Goal: Task Accomplishment & Management: Manage account settings

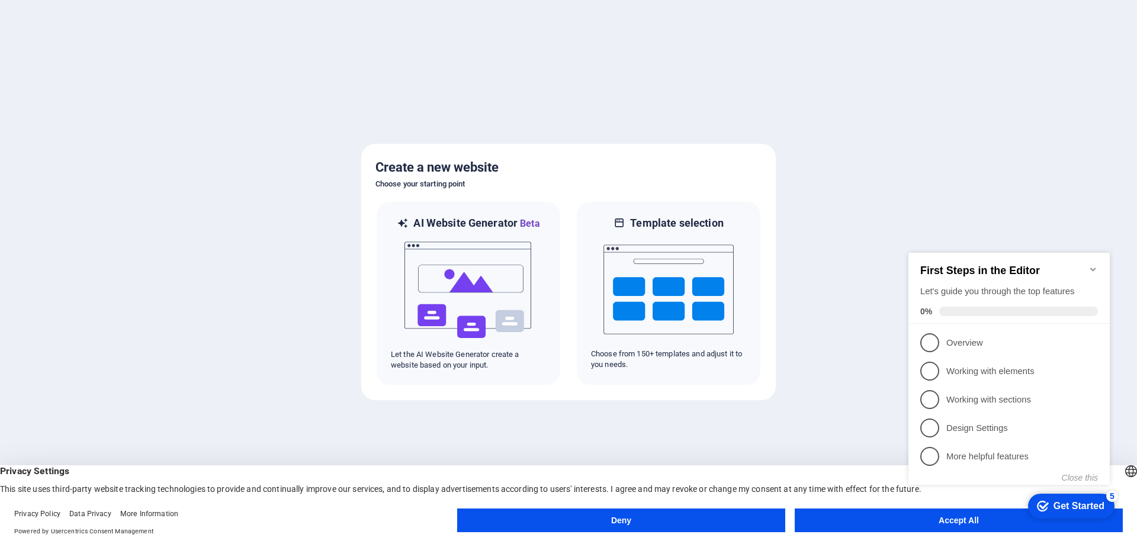
click at [888, 525] on button "Accept All" at bounding box center [959, 521] width 328 height 24
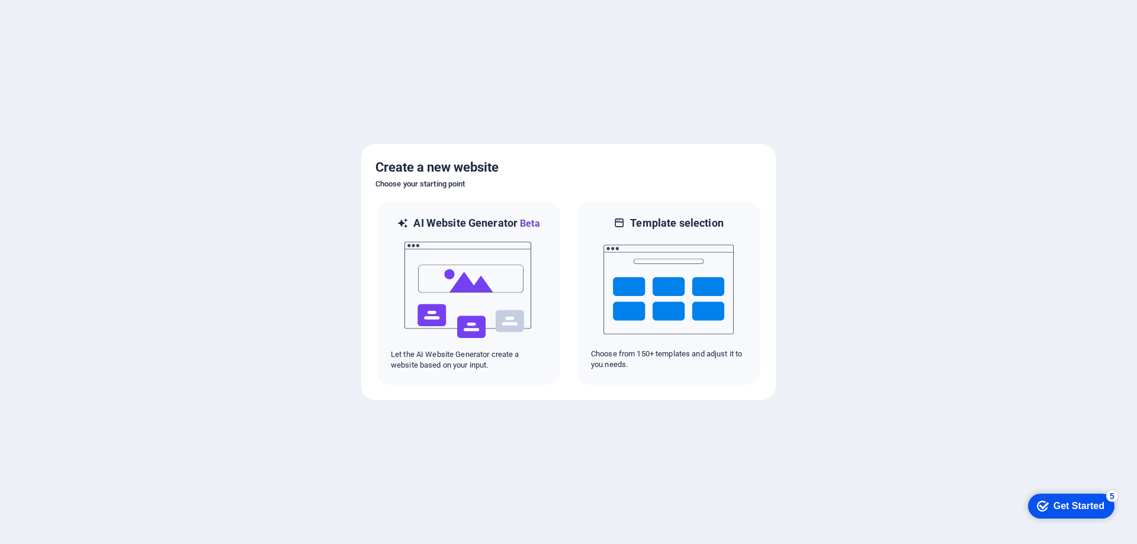
click at [1078, 505] on div "Get Started" at bounding box center [1079, 506] width 51 height 11
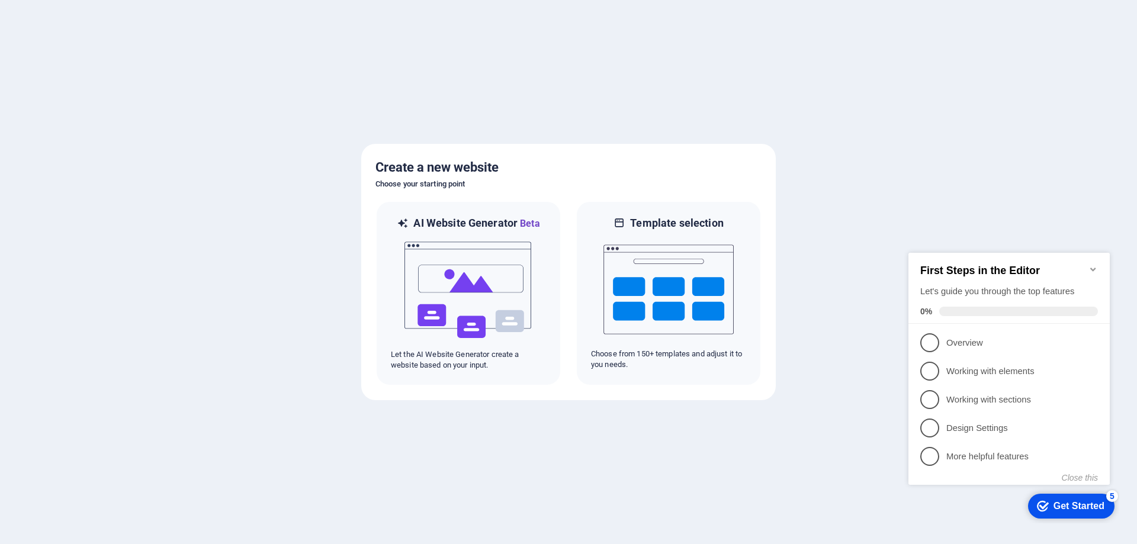
click at [889, 245] on div at bounding box center [568, 272] width 1137 height 544
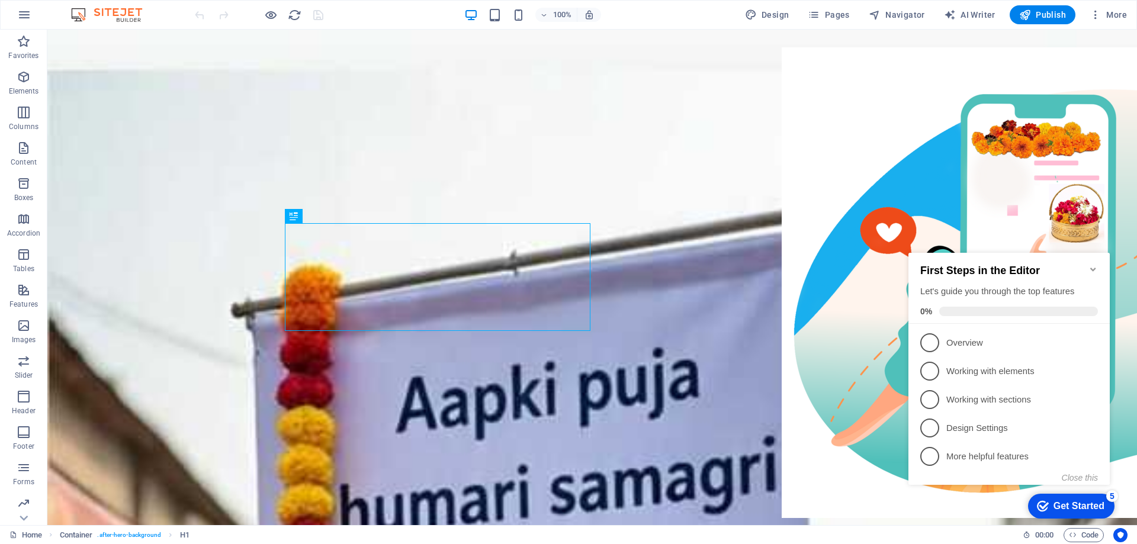
scroll to position [351, 0]
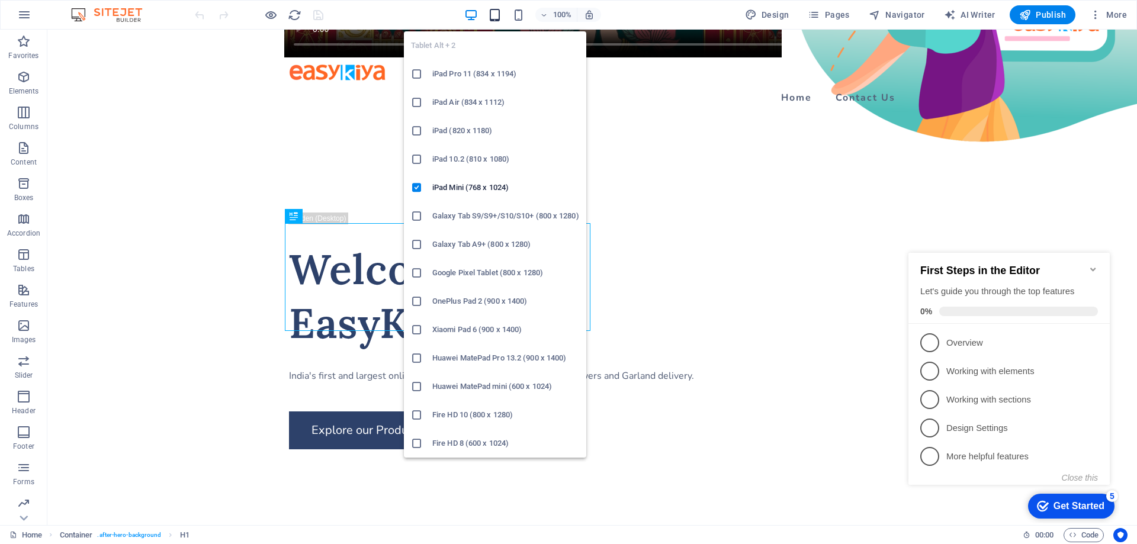
click at [496, 17] on icon "button" at bounding box center [495, 15] width 14 height 14
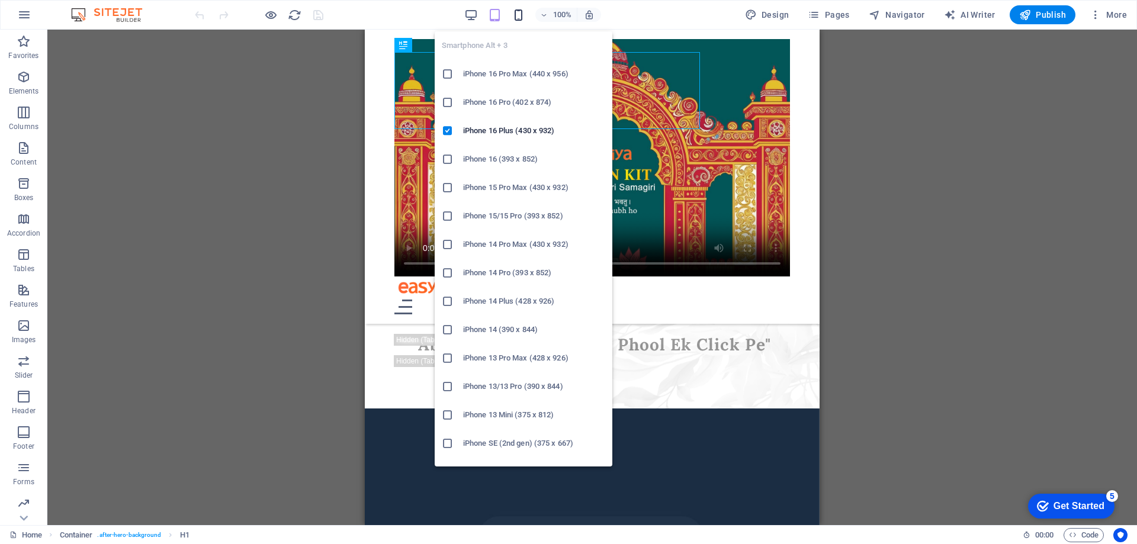
click at [523, 17] on icon "button" at bounding box center [519, 15] width 14 height 14
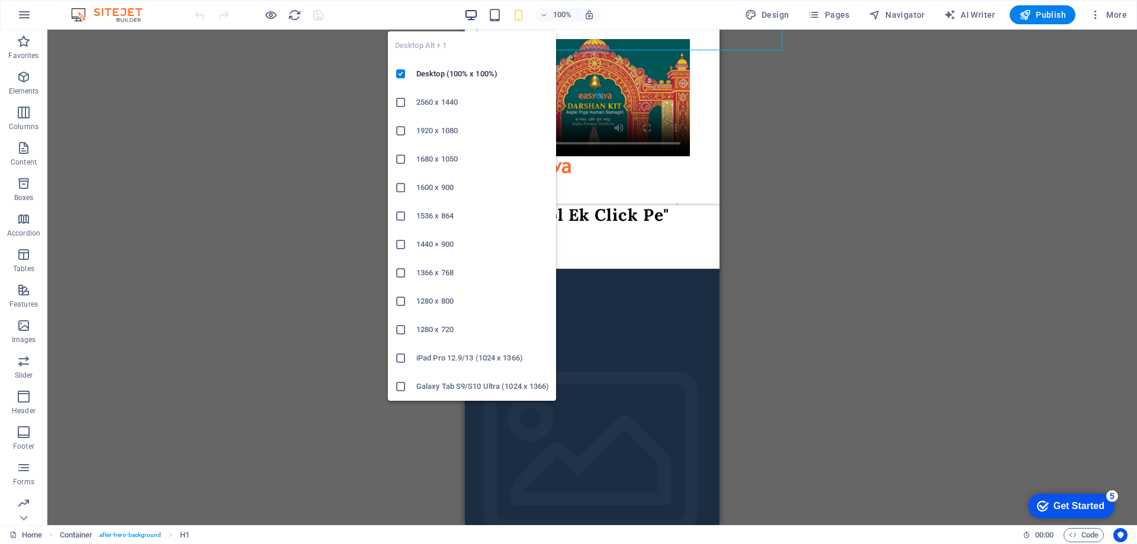
click at [471, 15] on icon "button" at bounding box center [471, 15] width 14 height 14
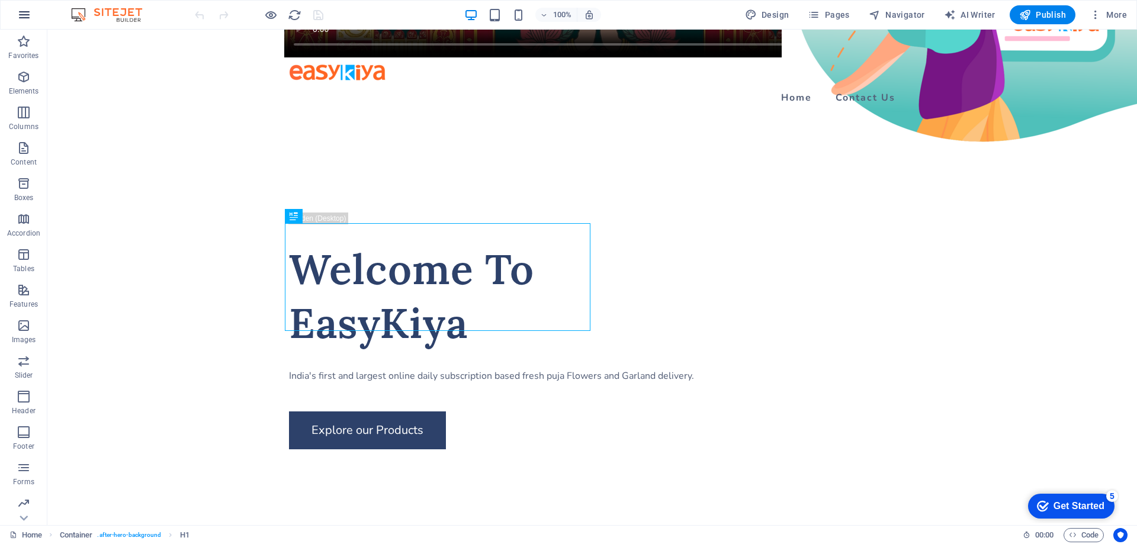
click at [24, 18] on icon "button" at bounding box center [24, 15] width 14 height 14
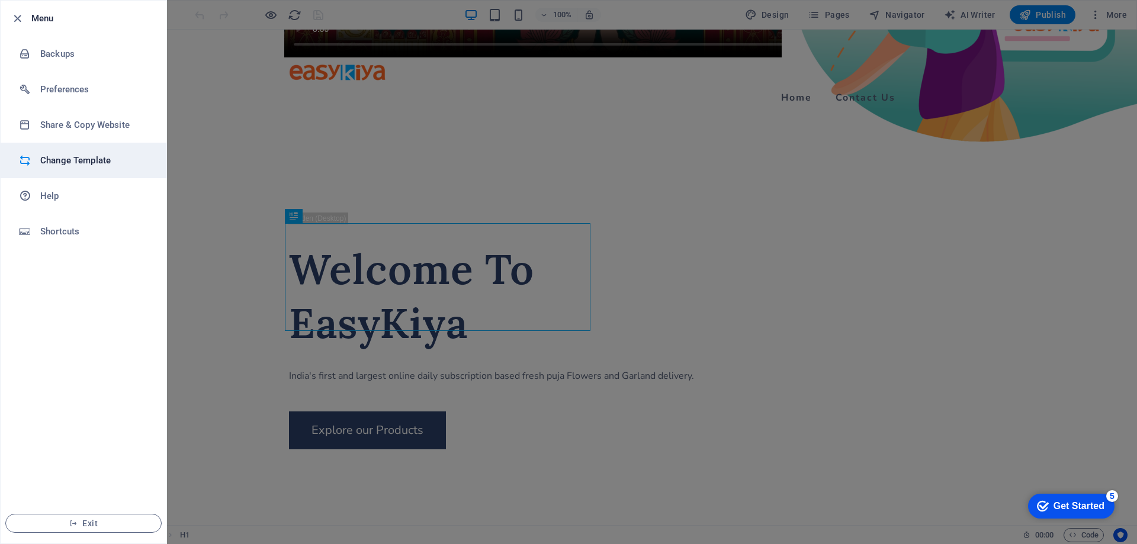
click at [87, 154] on h6 "Change Template" at bounding box center [95, 160] width 110 height 14
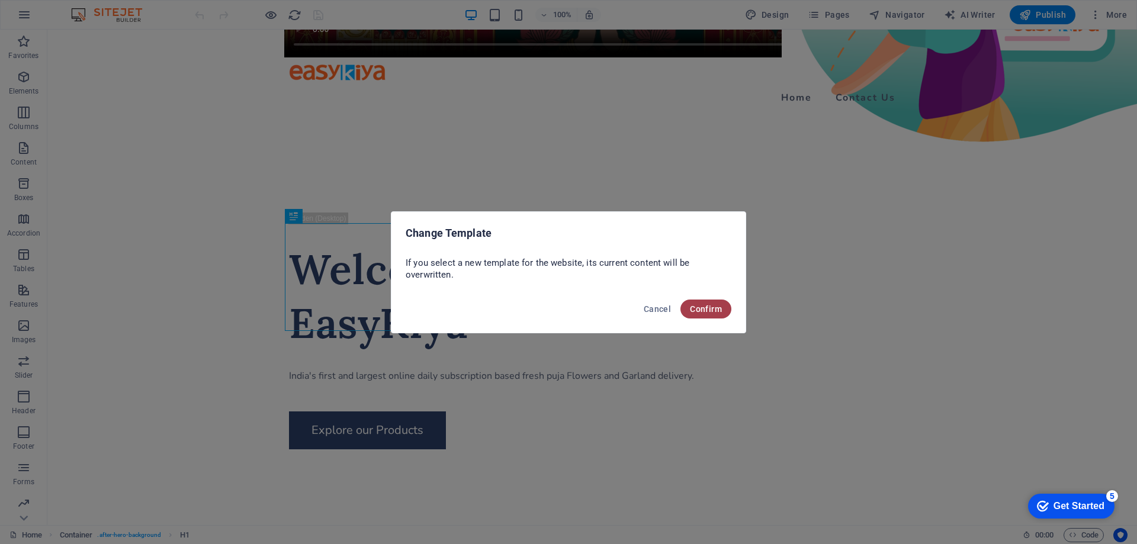
click at [699, 310] on span "Confirm" at bounding box center [706, 308] width 32 height 9
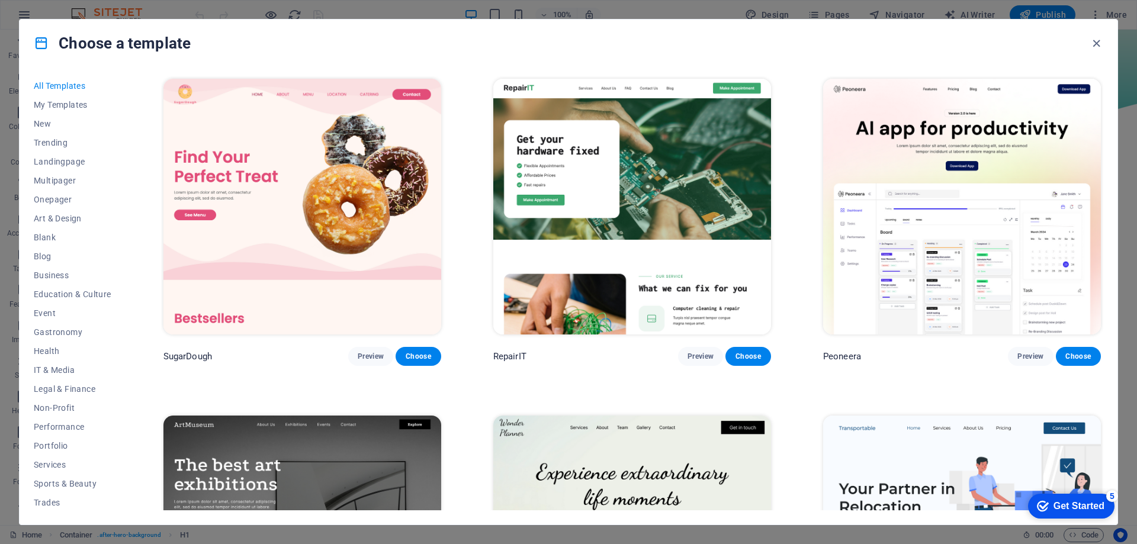
drag, startPoint x: 123, startPoint y: 249, endPoint x: 132, endPoint y: 316, distance: 66.9
click at [126, 313] on div "All Templates My Templates New Trending Landingpage Multipager Onepager Art & D…" at bounding box center [80, 293] width 92 height 434
drag, startPoint x: 123, startPoint y: 333, endPoint x: 123, endPoint y: 362, distance: 28.4
click at [123, 362] on div "All Templates My Templates New Trending Landingpage Multipager Onepager Art & D…" at bounding box center [80, 293] width 92 height 434
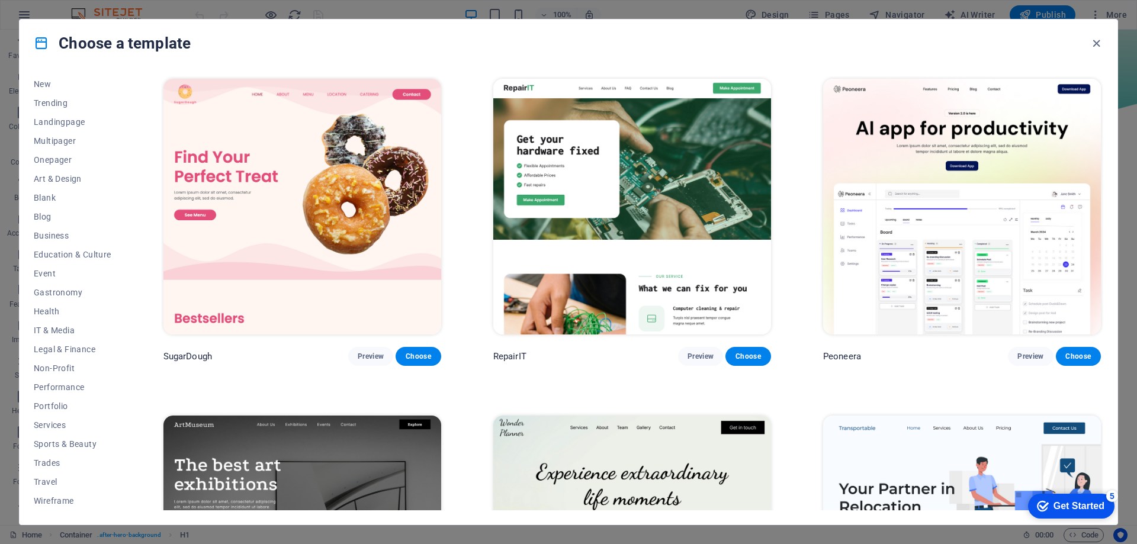
drag, startPoint x: 1135, startPoint y: 91, endPoint x: 1130, endPoint y: 178, distance: 87.2
click at [1130, 178] on div "Choose a template All Templates My Templates New Trending Landingpage Multipage…" at bounding box center [568, 272] width 1137 height 544
drag, startPoint x: 1100, startPoint y: 81, endPoint x: 1103, endPoint y: 102, distance: 20.9
click at [1103, 102] on div "SugarDough Preview Choose RepairIT Preview Choose Peoneera Preview Choose Art M…" at bounding box center [632, 293] width 942 height 434
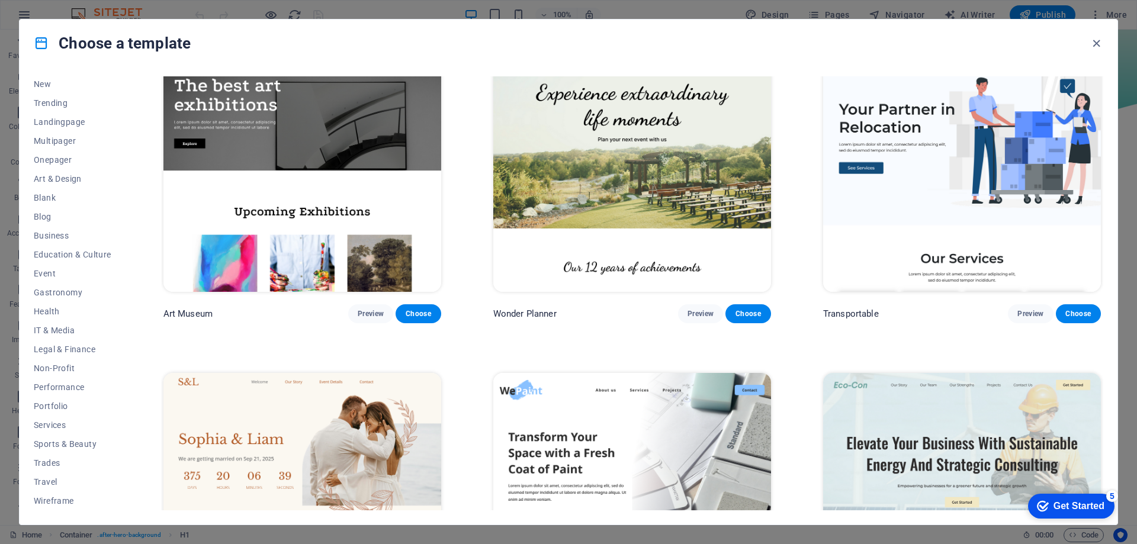
scroll to position [760, 0]
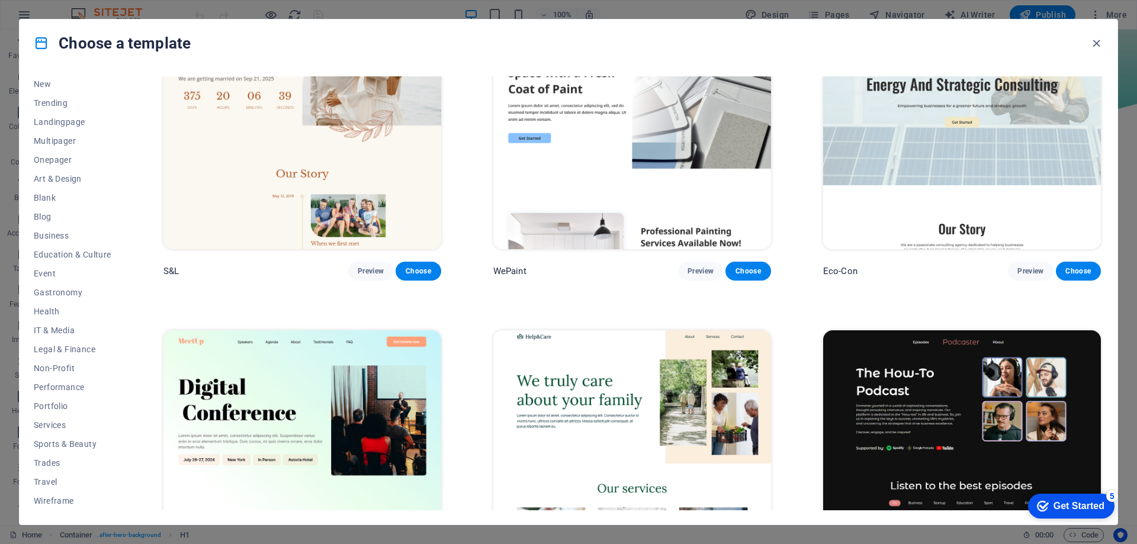
click at [1104, 116] on div "All Templates My Templates New Trending Landingpage Multipager Onepager Art & D…" at bounding box center [569, 296] width 1098 height 458
click at [1104, 137] on div "All Templates My Templates New Trending Landingpage Multipager Onepager Art & D…" at bounding box center [569, 296] width 1098 height 458
click at [1104, 124] on div "All Templates My Templates New Trending Landingpage Multipager Onepager Art & D…" at bounding box center [569, 296] width 1098 height 458
click at [56, 79] on button "New" at bounding box center [73, 84] width 78 height 19
click at [49, 82] on span "New" at bounding box center [73, 83] width 78 height 9
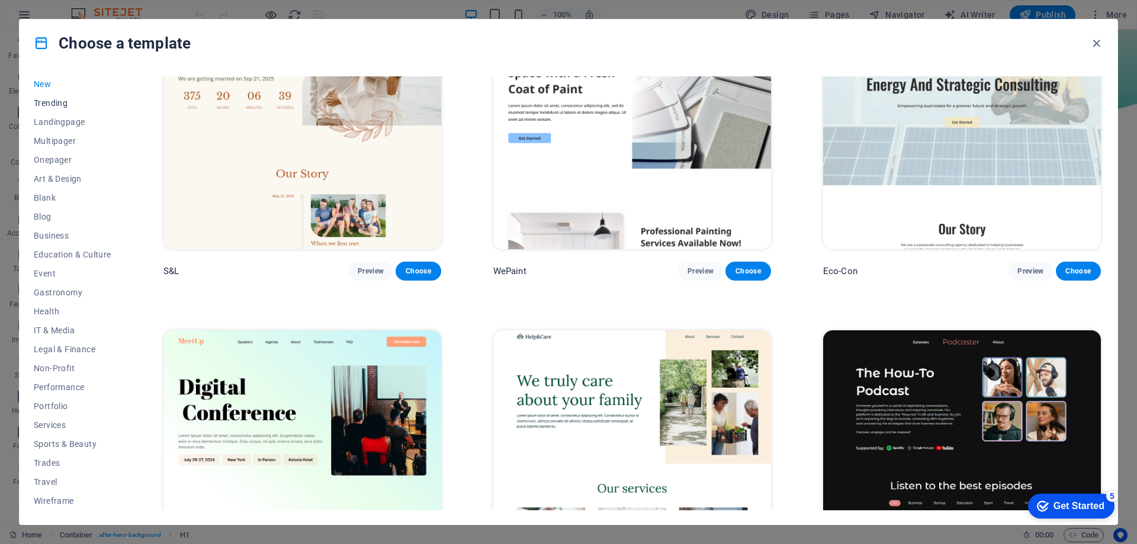
click at [44, 107] on span "Trending" at bounding box center [73, 102] width 78 height 9
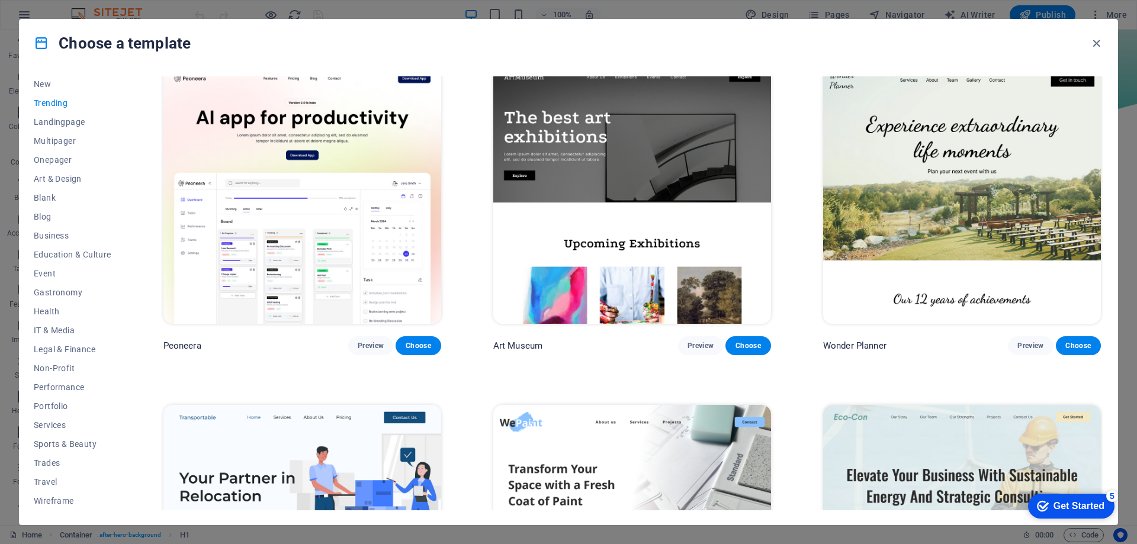
scroll to position [0, 0]
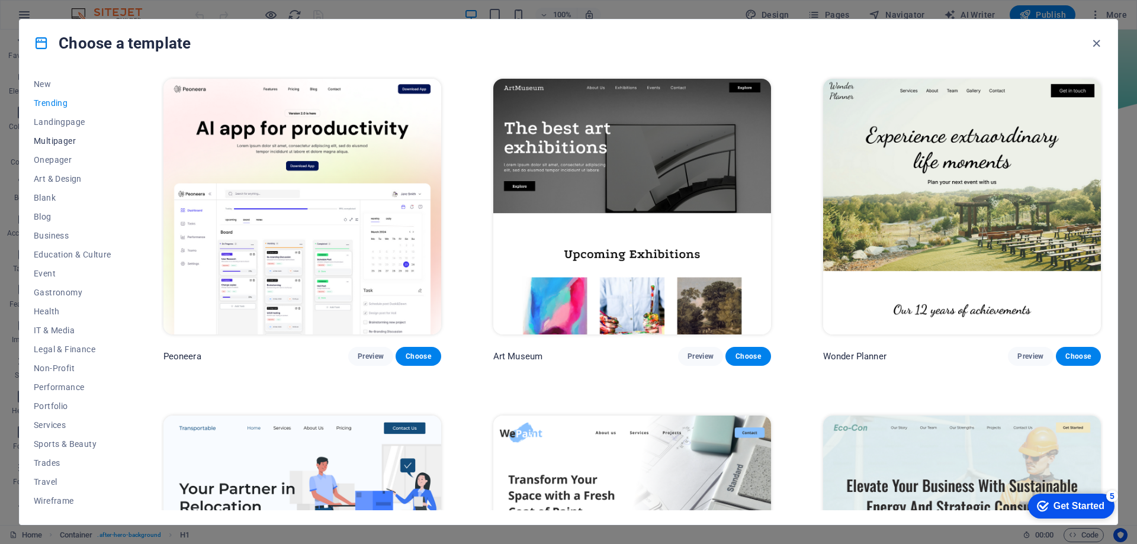
click at [64, 143] on span "Multipager" at bounding box center [73, 140] width 78 height 9
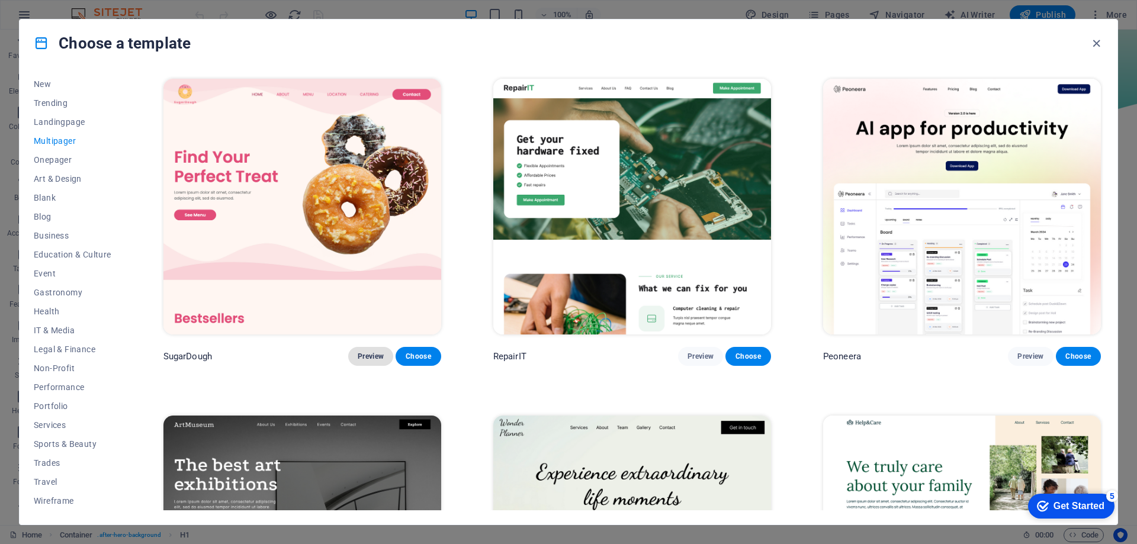
click at [364, 356] on span "Preview" at bounding box center [371, 356] width 26 height 9
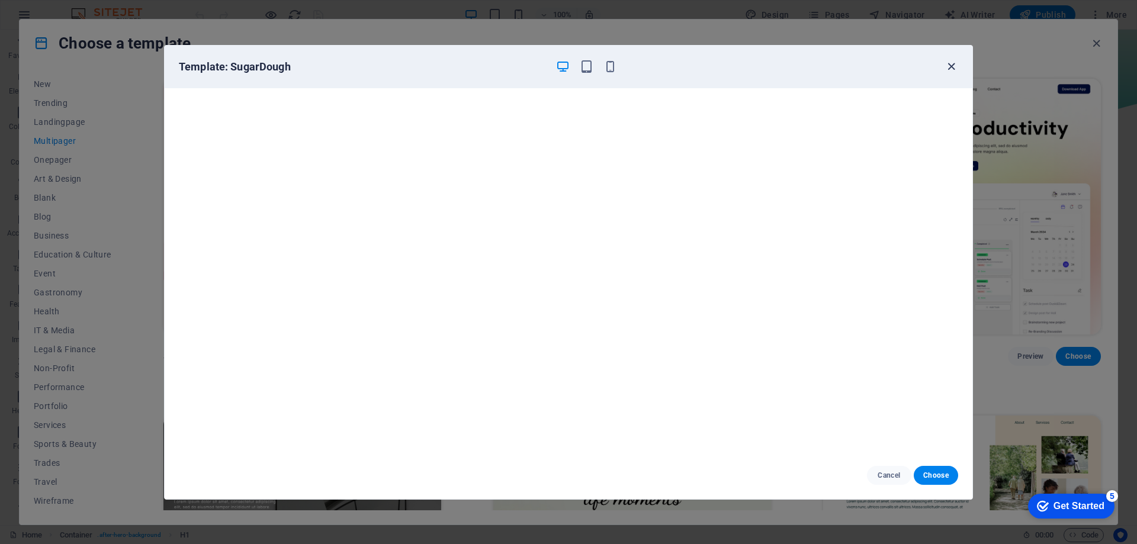
click at [946, 67] on icon "button" at bounding box center [952, 67] width 14 height 14
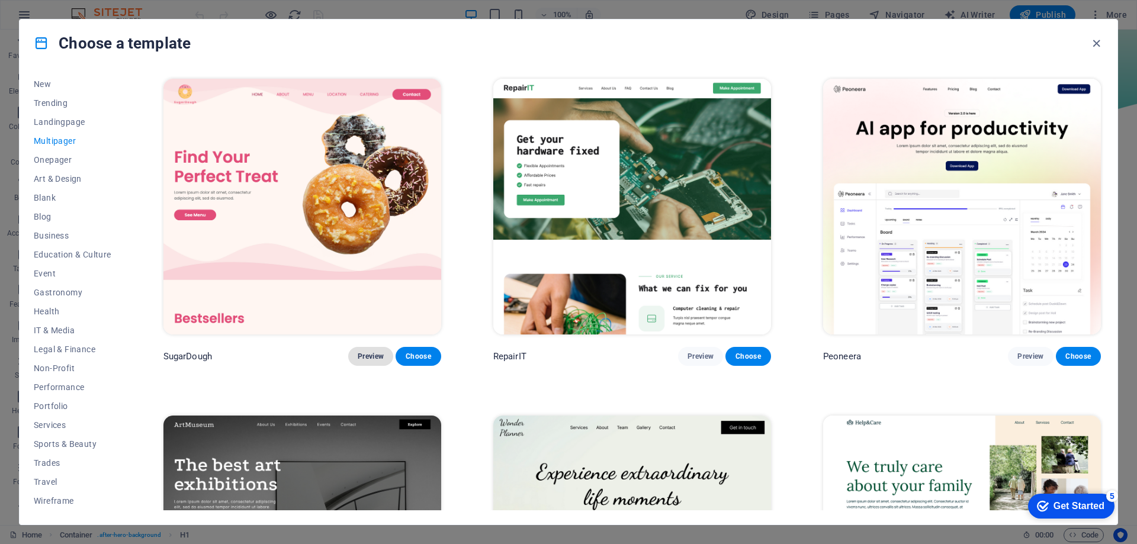
click at [376, 352] on span "Preview" at bounding box center [371, 356] width 26 height 9
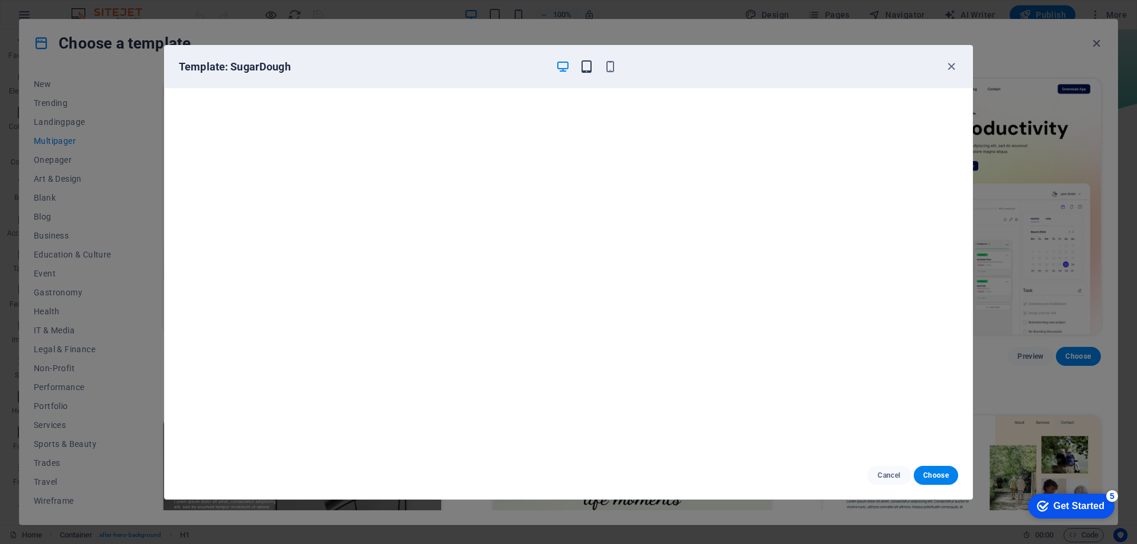
click at [583, 69] on icon "button" at bounding box center [587, 67] width 14 height 14
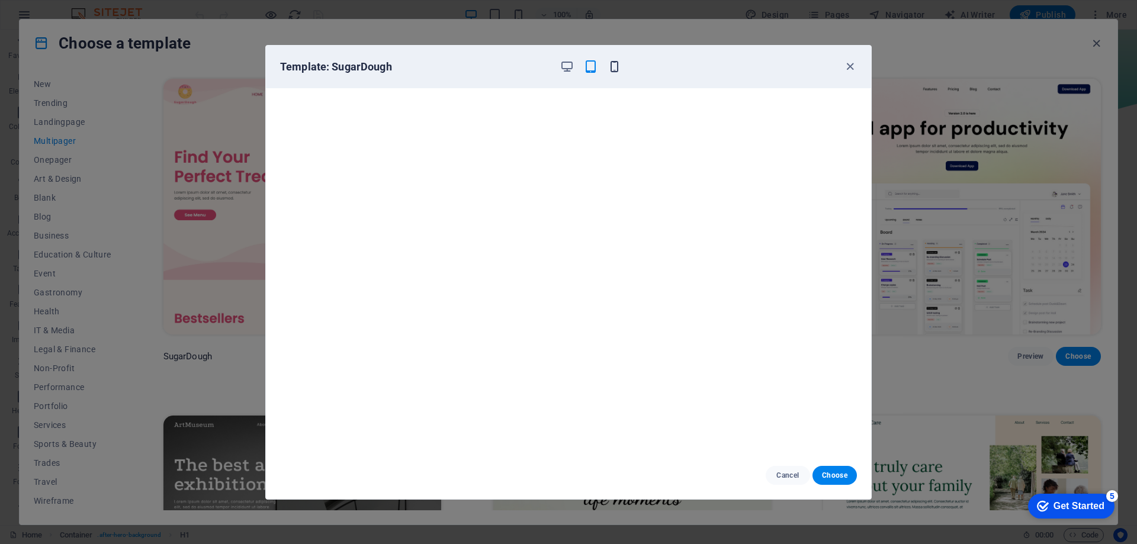
click at [612, 65] on icon "button" at bounding box center [615, 67] width 14 height 14
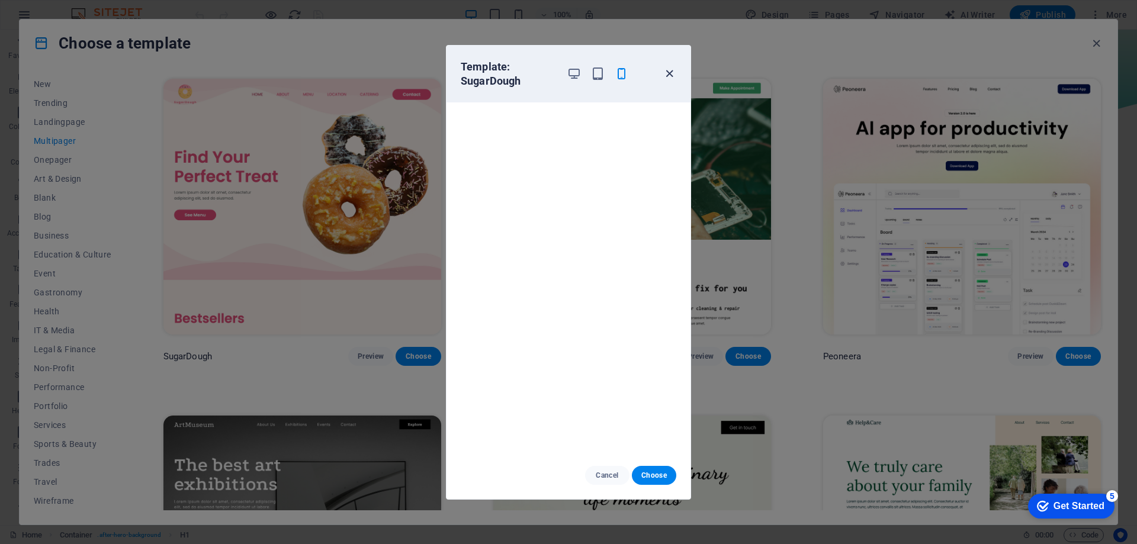
click at [669, 75] on icon "button" at bounding box center [670, 74] width 14 height 14
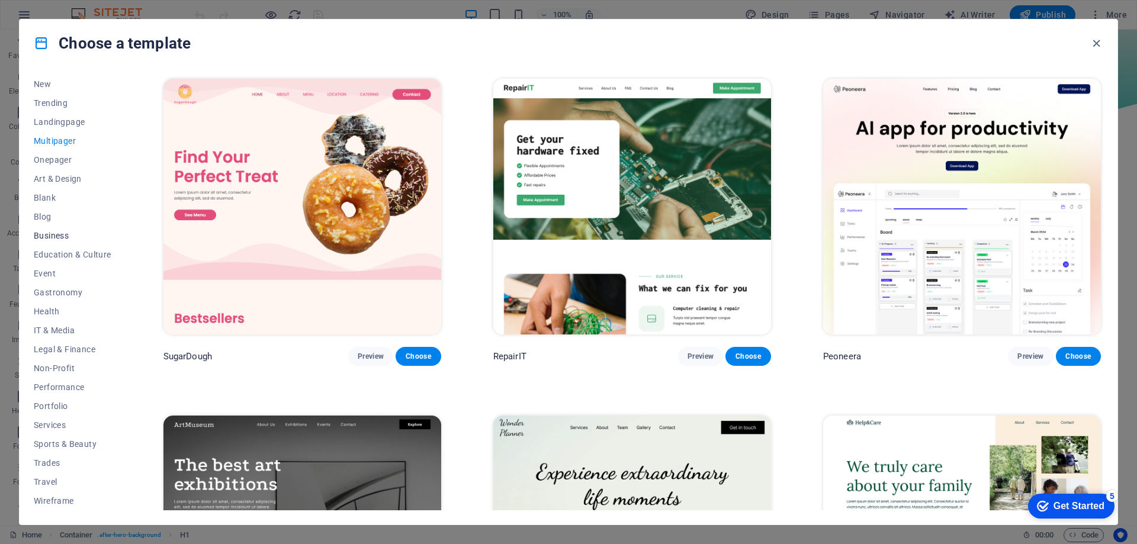
click at [58, 228] on button "Business" at bounding box center [73, 235] width 78 height 19
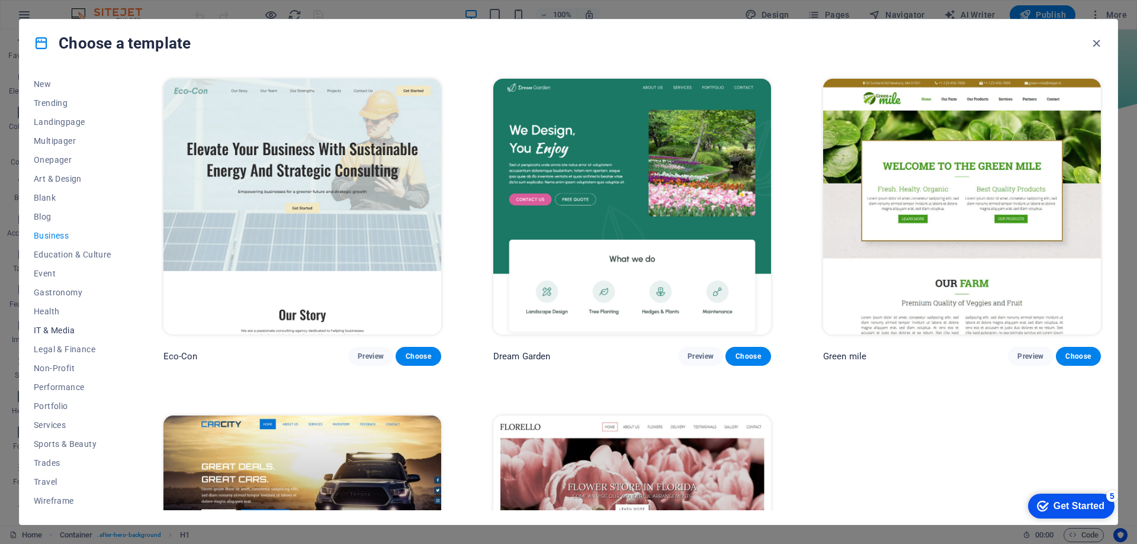
click at [58, 328] on span "IT & Media" at bounding box center [73, 330] width 78 height 9
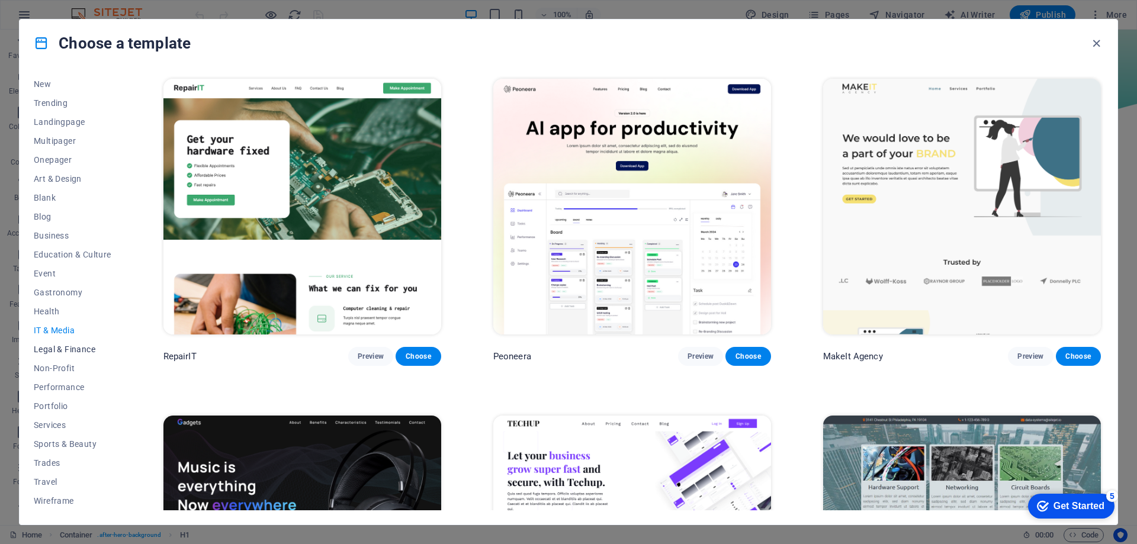
click at [59, 351] on span "Legal & Finance" at bounding box center [73, 349] width 78 height 9
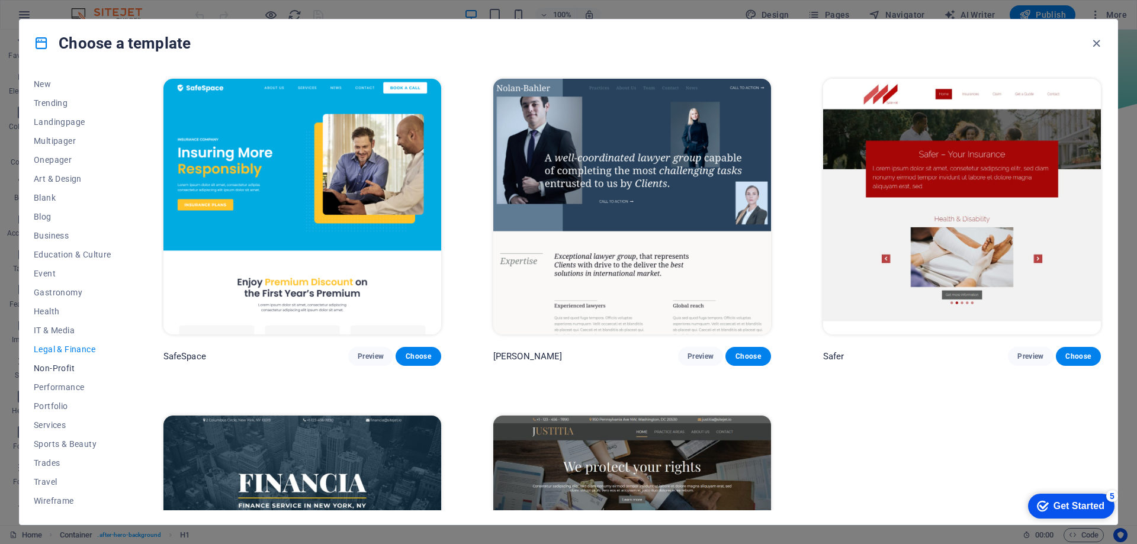
click at [63, 376] on button "Non-Profit" at bounding box center [73, 368] width 78 height 19
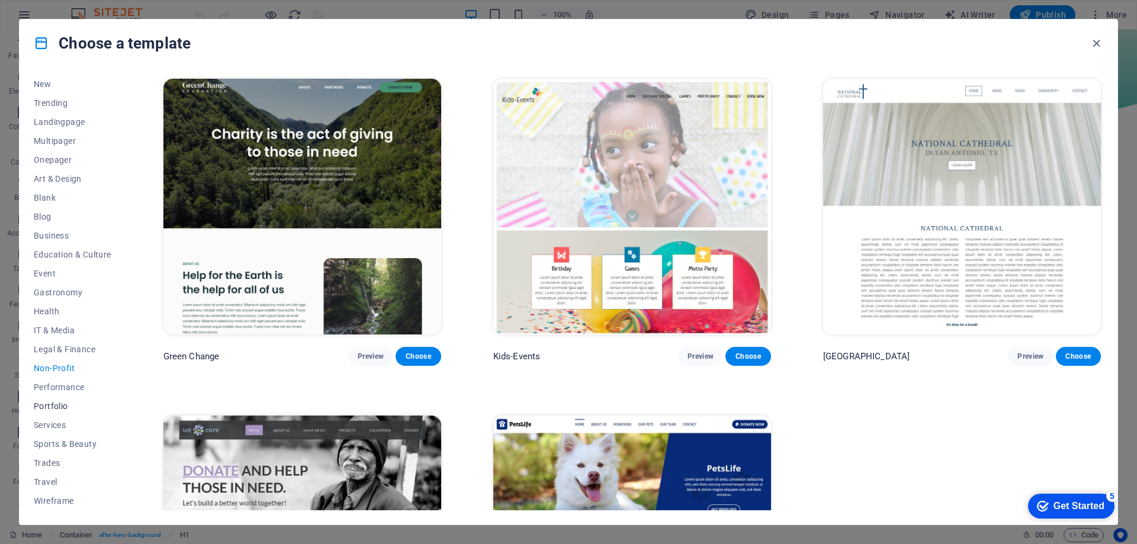
click at [61, 409] on span "Portfolio" at bounding box center [73, 406] width 78 height 9
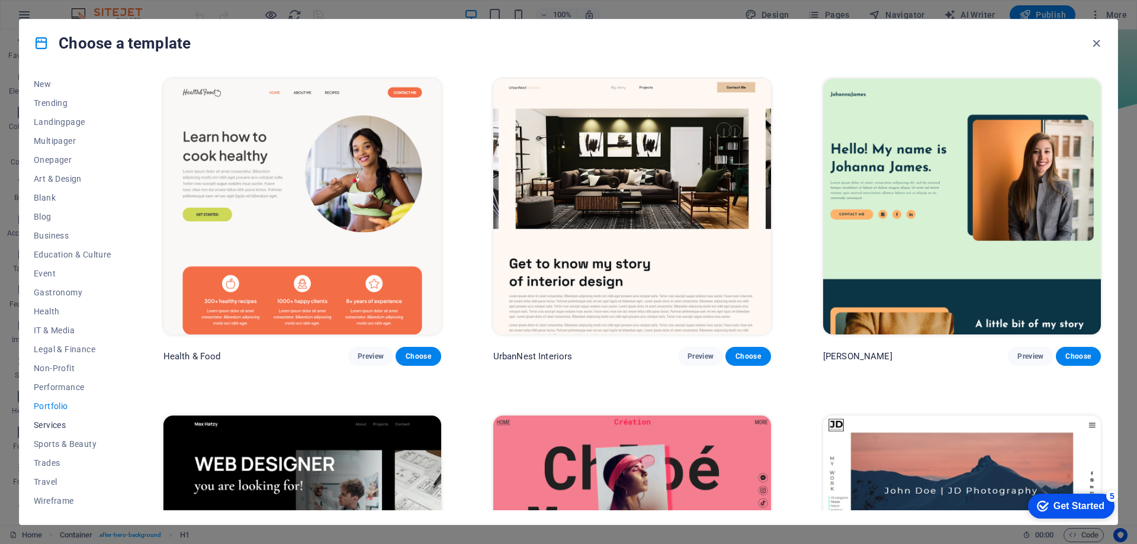
click at [56, 425] on span "Services" at bounding box center [73, 424] width 78 height 9
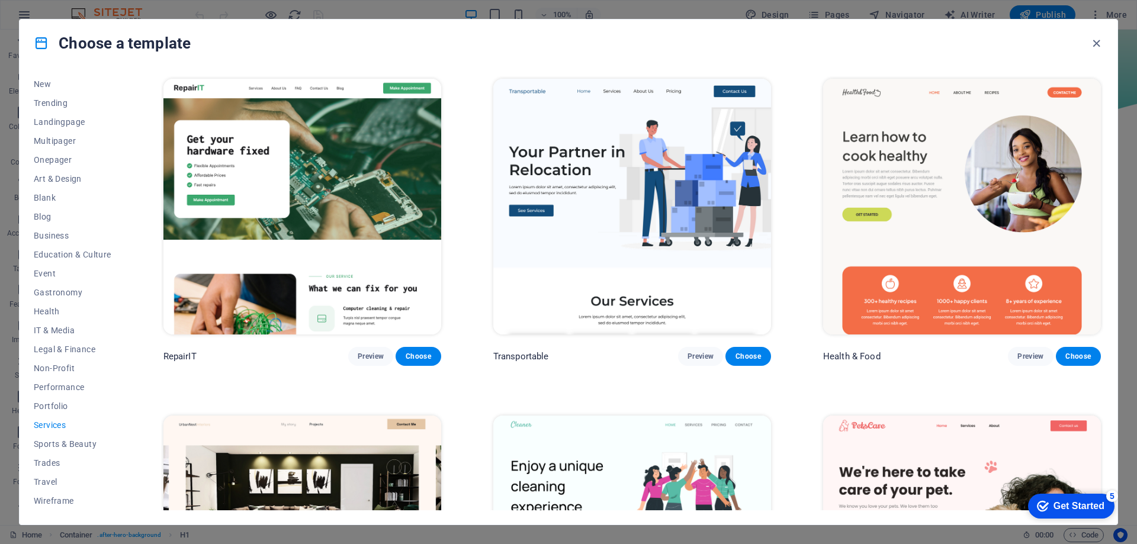
drag, startPoint x: 0, startPoint y: 419, endPoint x: 0, endPoint y: 382, distance: 37.3
click at [0, 419] on div "Choose a template All Templates My Templates New Trending Landingpage Multipage…" at bounding box center [568, 272] width 1137 height 544
click at [47, 523] on div "All Templates My Templates New Trending Landingpage Multipager Onepager Art & D…" at bounding box center [569, 296] width 1098 height 458
click at [1032, 352] on span "Preview" at bounding box center [1030, 356] width 26 height 9
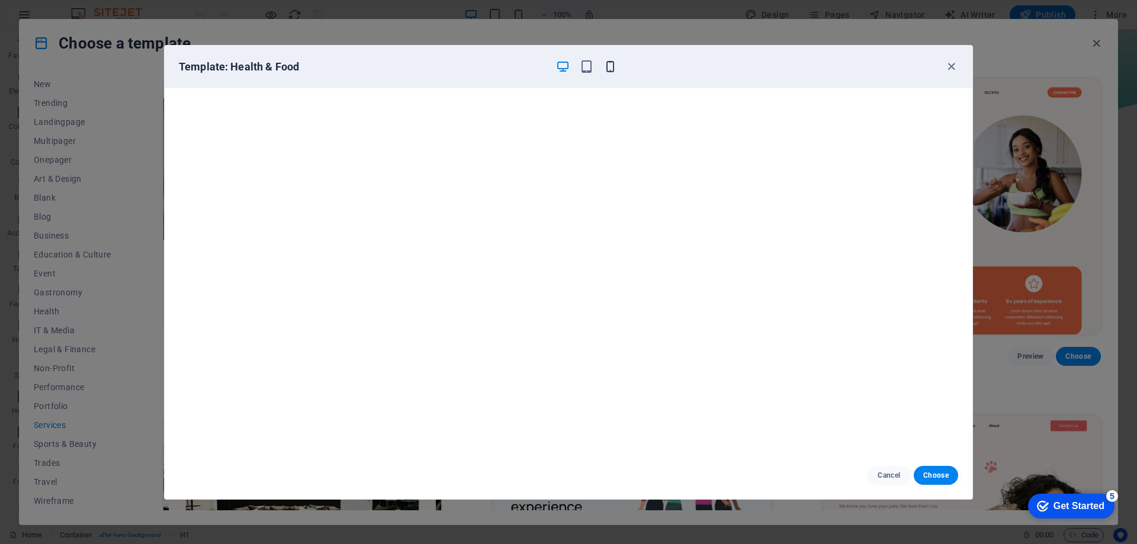
click at [612, 72] on icon "button" at bounding box center [610, 67] width 14 height 14
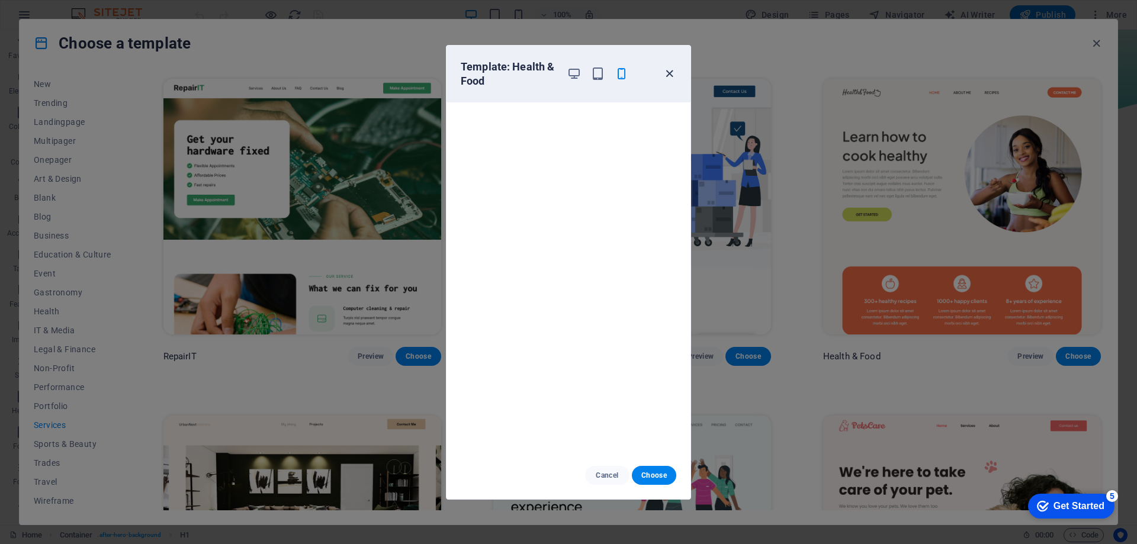
click at [667, 70] on icon "button" at bounding box center [670, 74] width 14 height 14
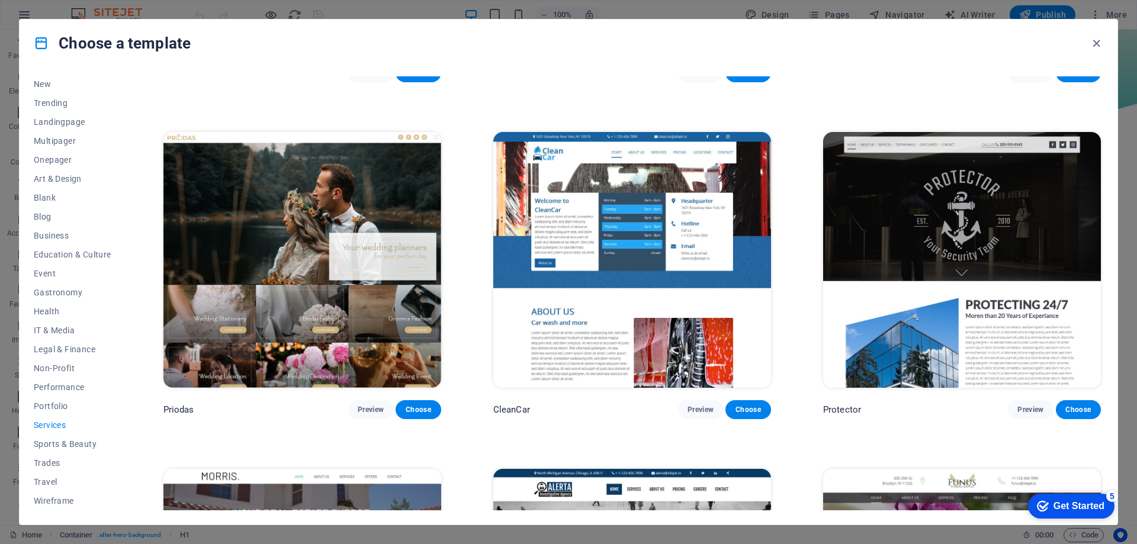
scroll to position [943, 0]
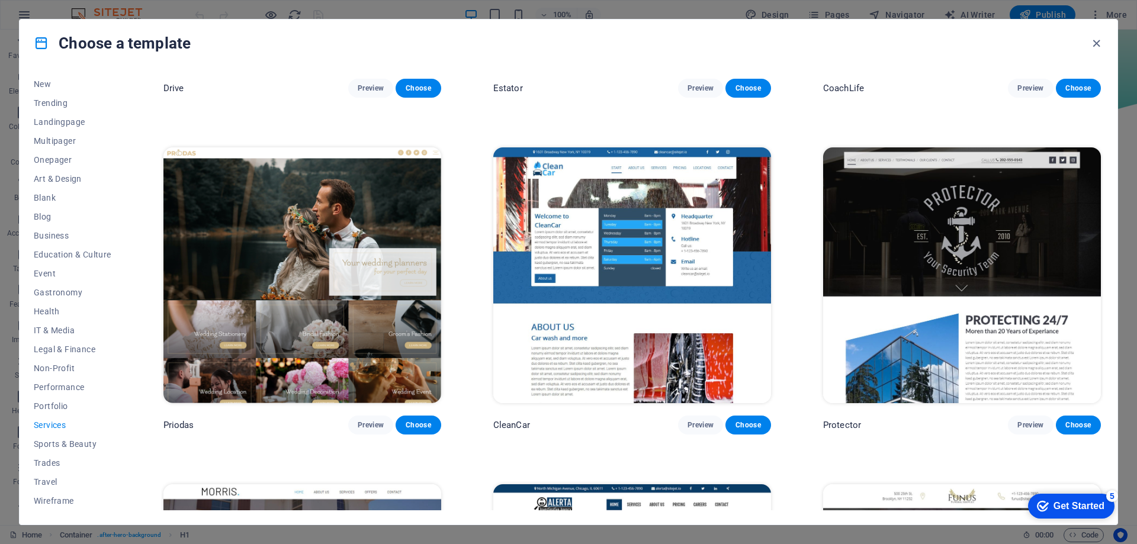
click at [275, 279] on img at bounding box center [302, 275] width 278 height 256
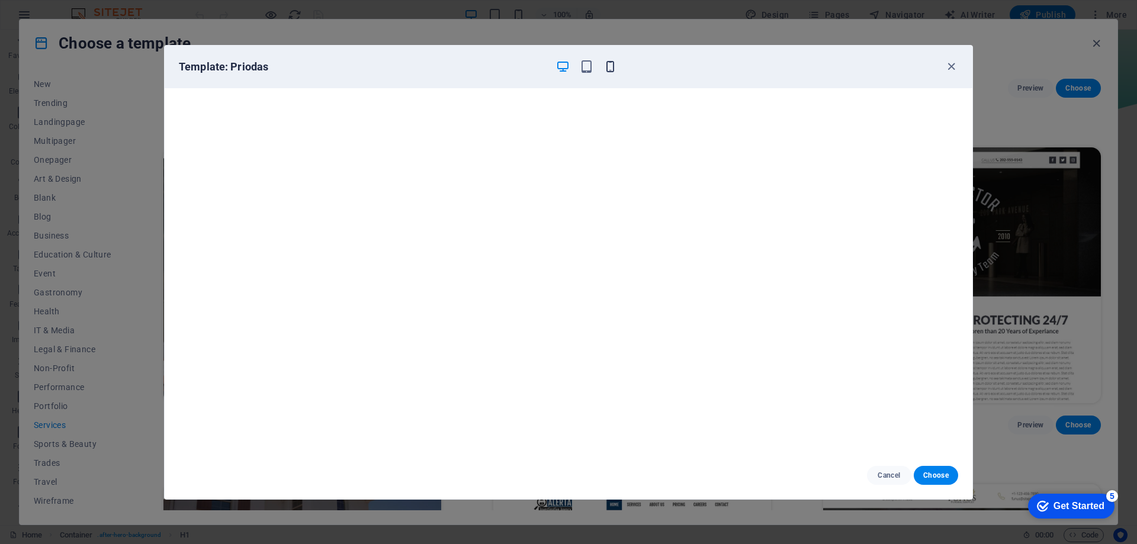
click at [610, 64] on icon "button" at bounding box center [610, 67] width 14 height 14
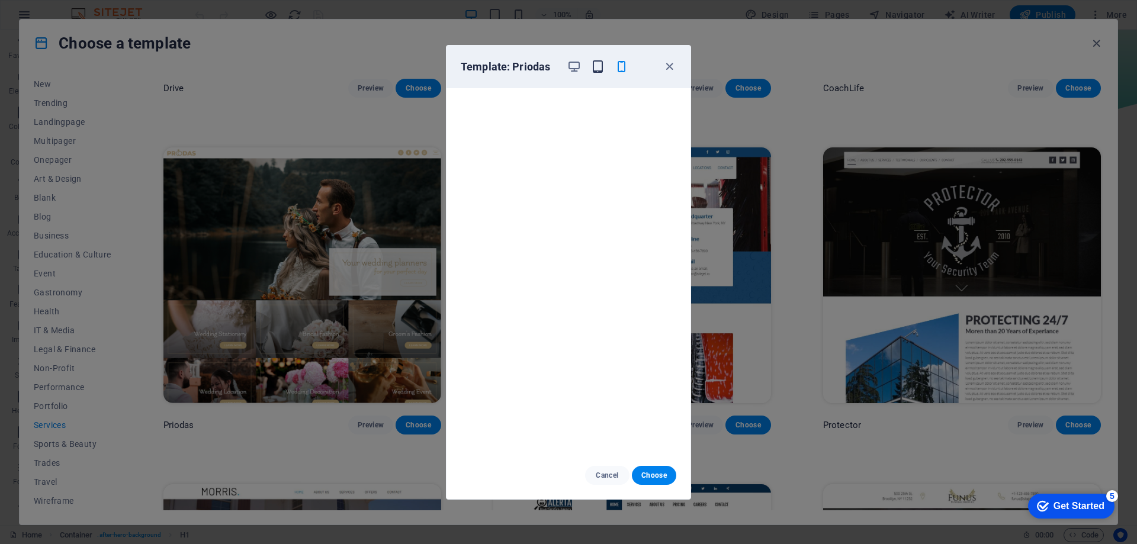
click at [598, 69] on icon "button" at bounding box center [598, 67] width 14 height 14
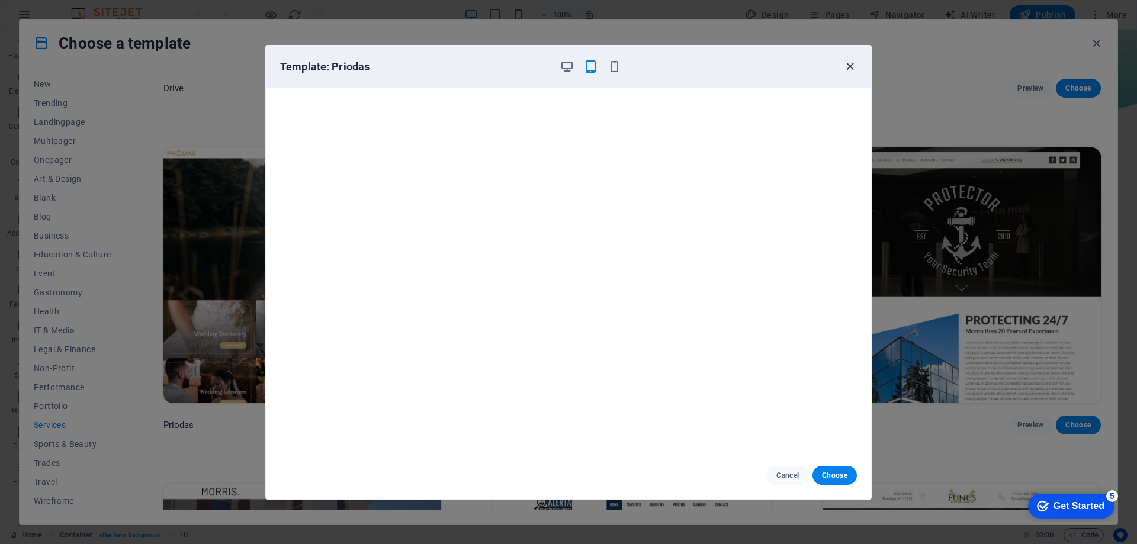
drag, startPoint x: 849, startPoint y: 65, endPoint x: 849, endPoint y: 58, distance: 6.5
click at [848, 65] on icon "button" at bounding box center [850, 67] width 14 height 14
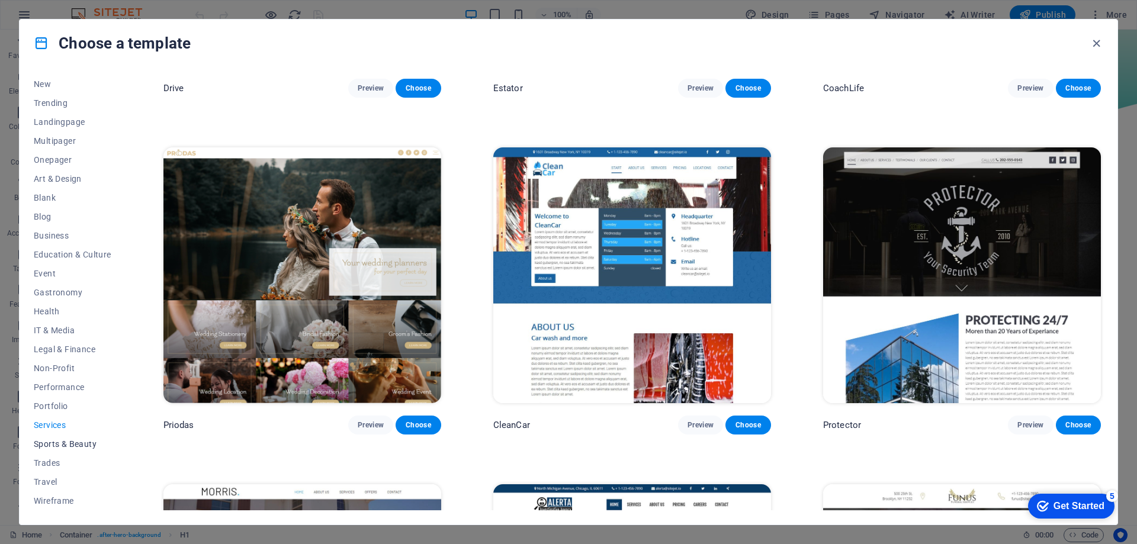
click at [79, 441] on span "Sports & Beauty" at bounding box center [73, 443] width 78 height 9
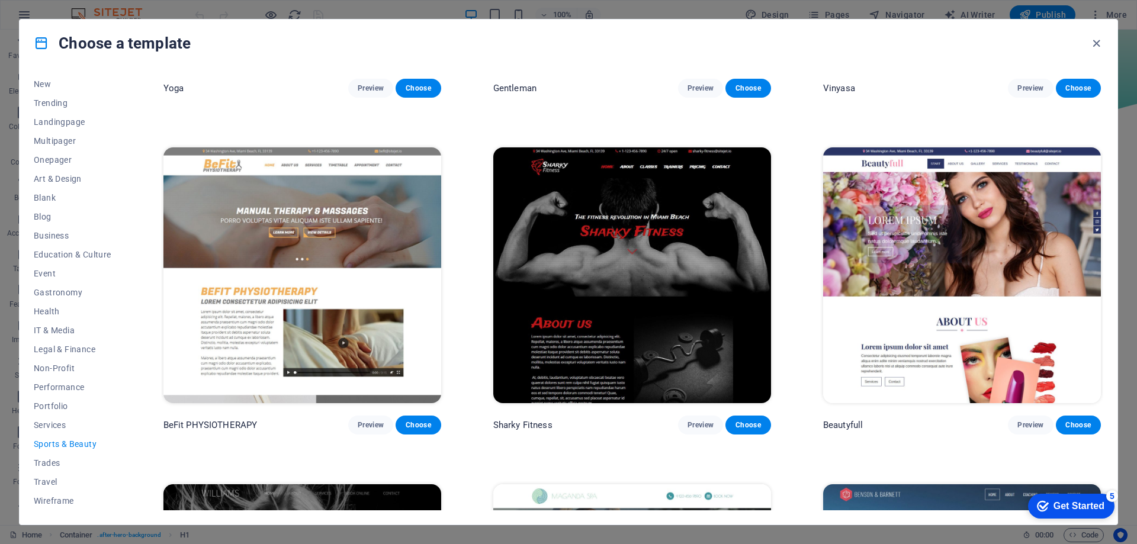
scroll to position [0, 0]
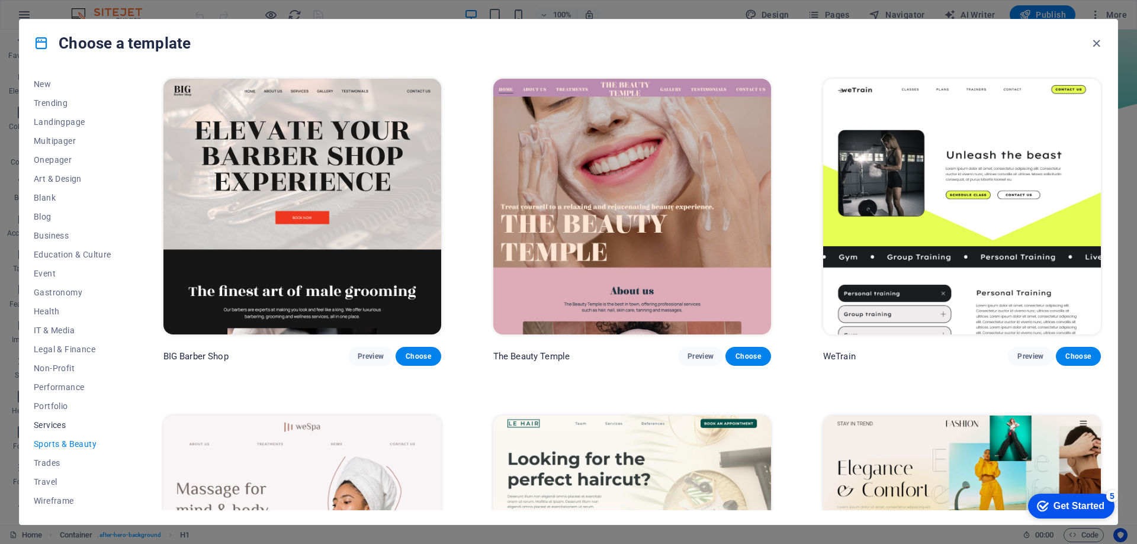
click at [63, 422] on span "Services" at bounding box center [73, 424] width 78 height 9
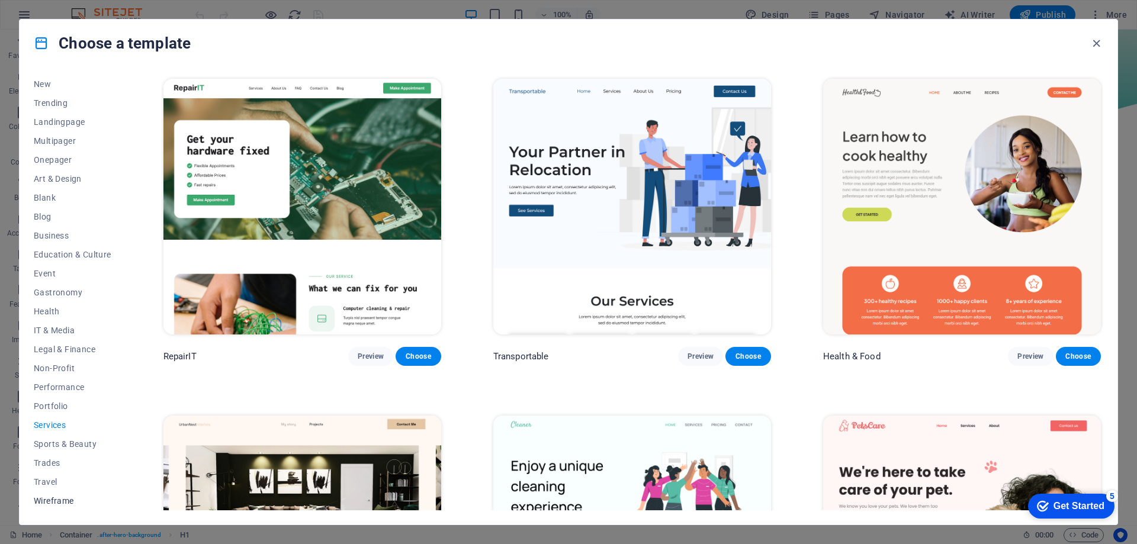
click at [60, 497] on span "Wireframe" at bounding box center [73, 500] width 78 height 9
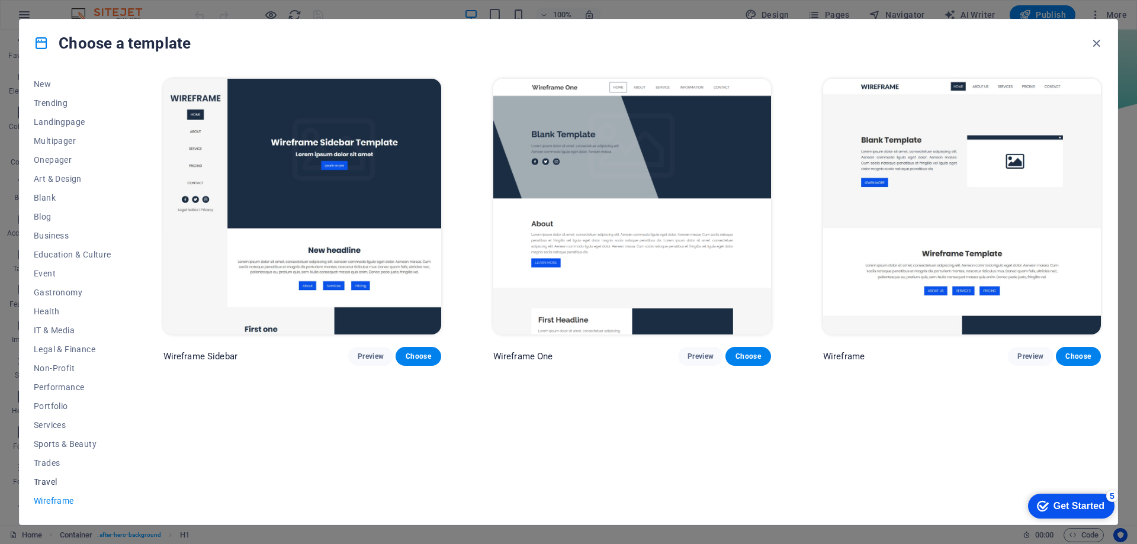
click at [50, 476] on button "Travel" at bounding box center [73, 482] width 78 height 19
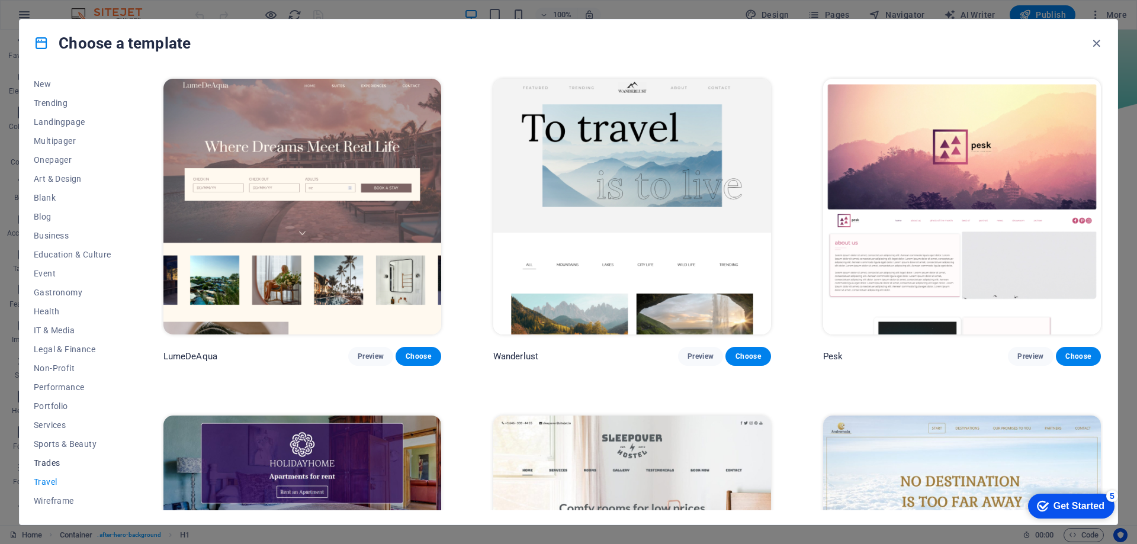
click at [49, 462] on span "Trades" at bounding box center [73, 462] width 78 height 9
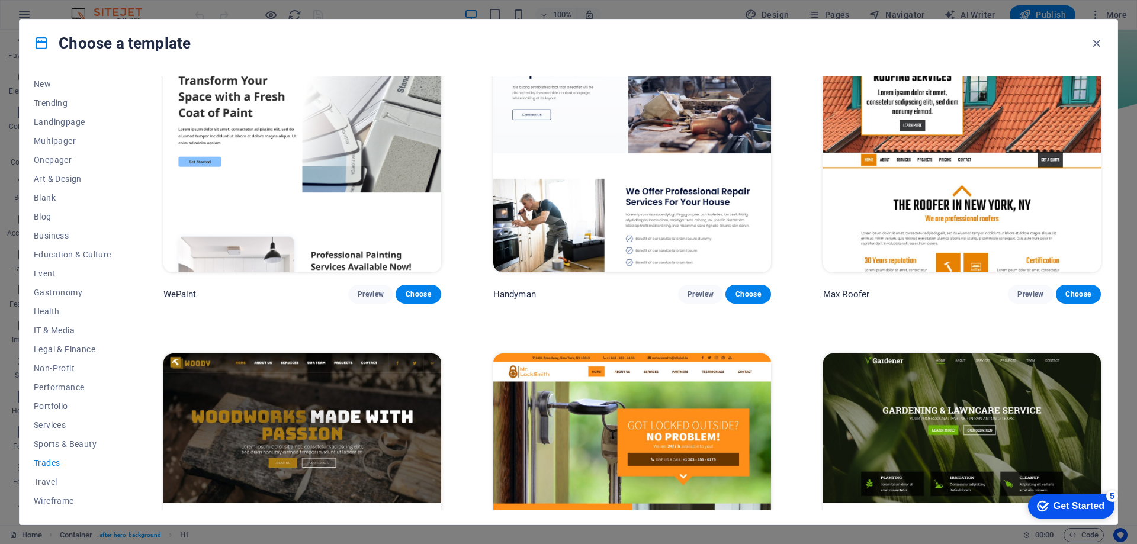
scroll to position [230, 0]
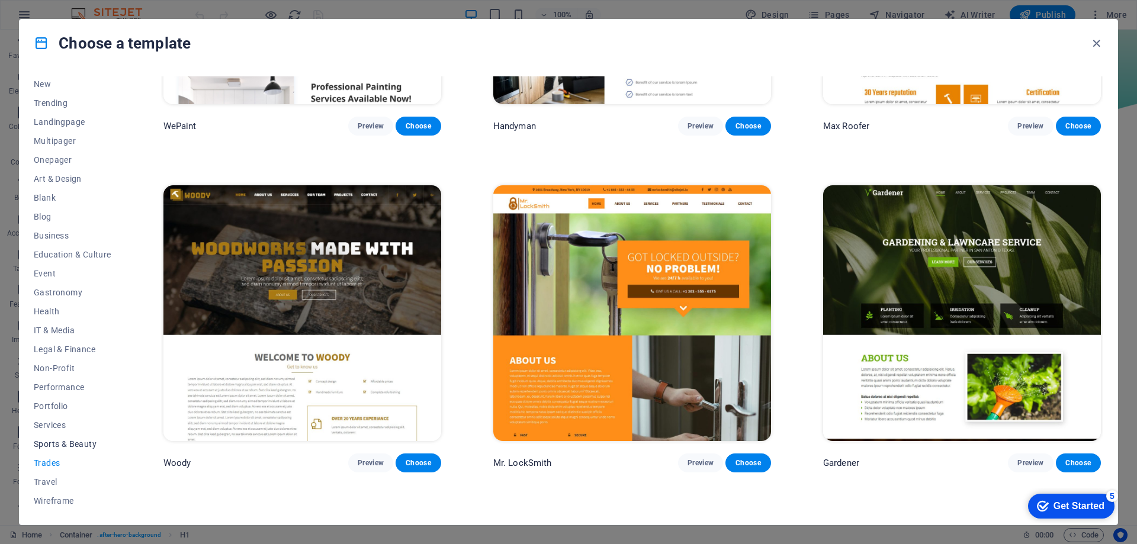
click at [62, 441] on span "Sports & Beauty" at bounding box center [73, 443] width 78 height 9
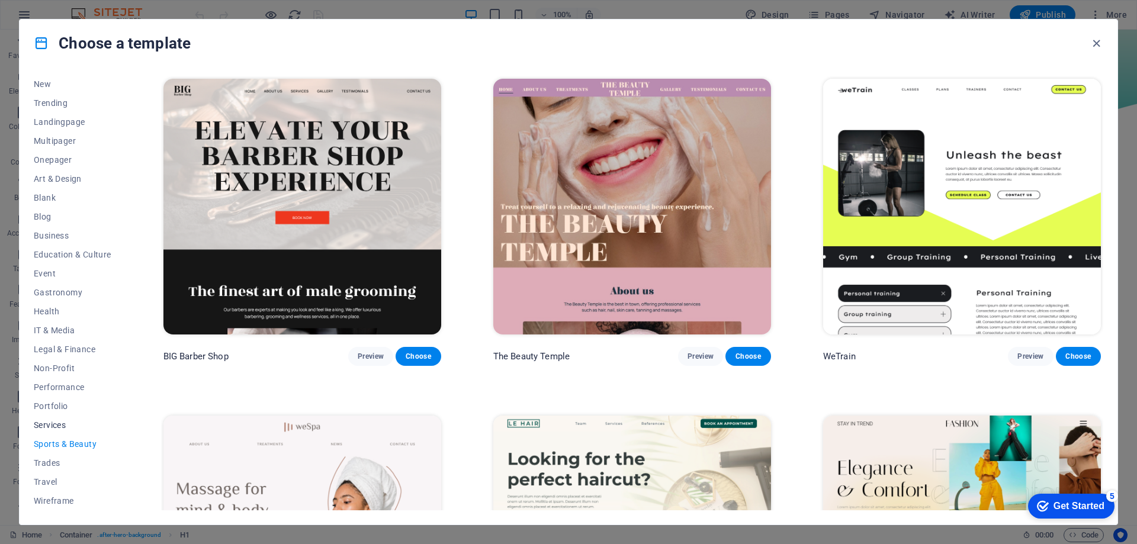
click at [56, 419] on button "Services" at bounding box center [73, 425] width 78 height 19
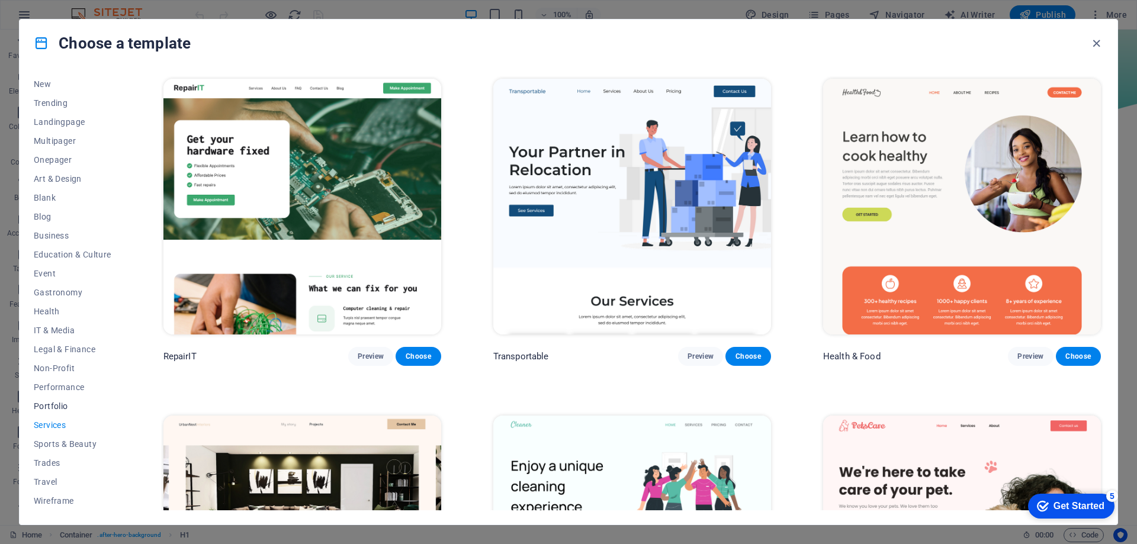
click at [53, 405] on span "Portfolio" at bounding box center [73, 406] width 78 height 9
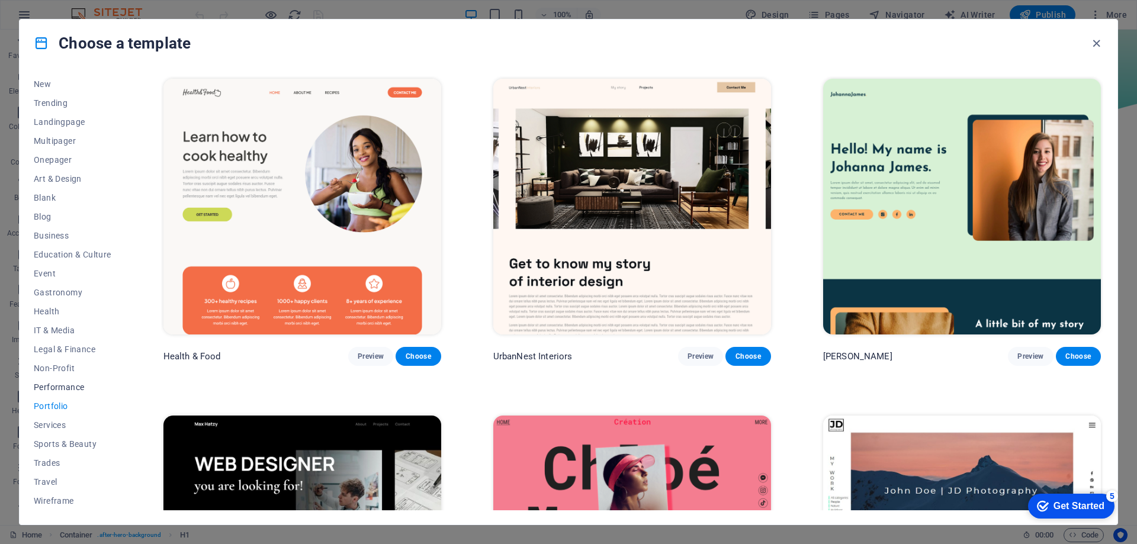
click at [74, 388] on span "Performance" at bounding box center [73, 387] width 78 height 9
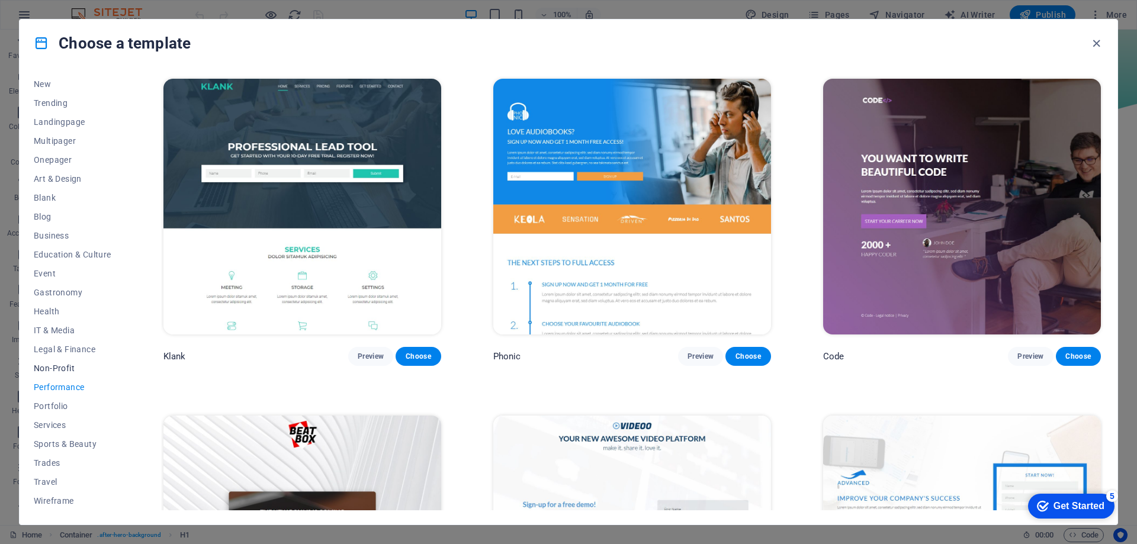
click at [56, 372] on span "Non-Profit" at bounding box center [73, 368] width 78 height 9
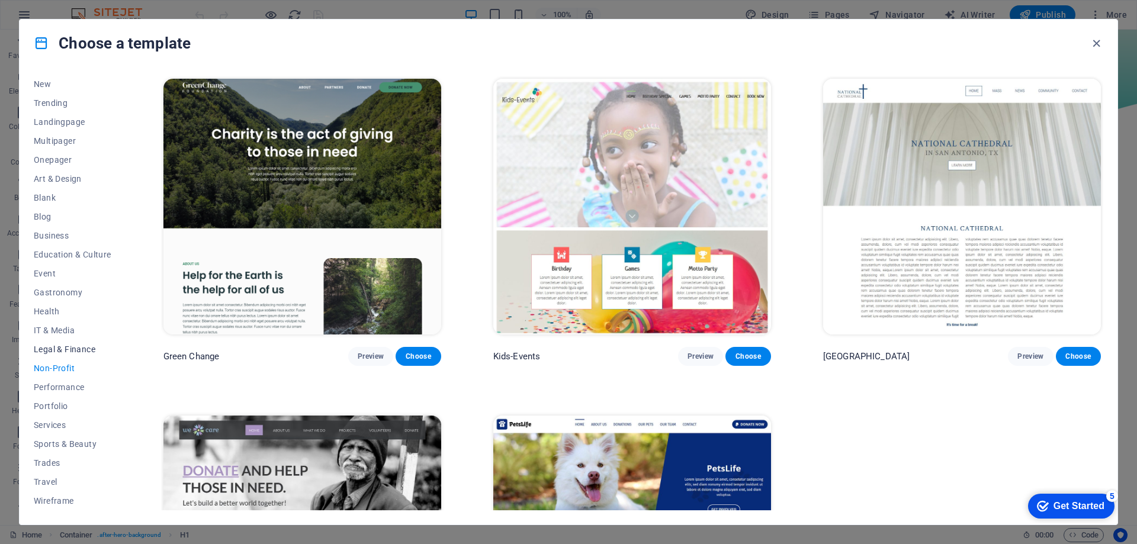
click at [57, 351] on span "Legal & Finance" at bounding box center [73, 349] width 78 height 9
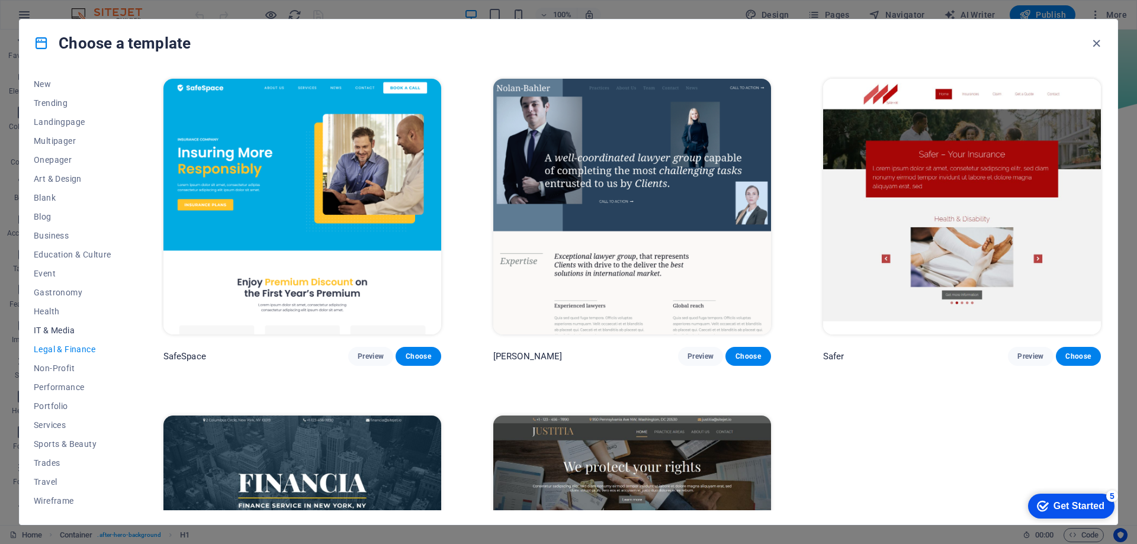
click at [61, 332] on span "IT & Media" at bounding box center [73, 330] width 78 height 9
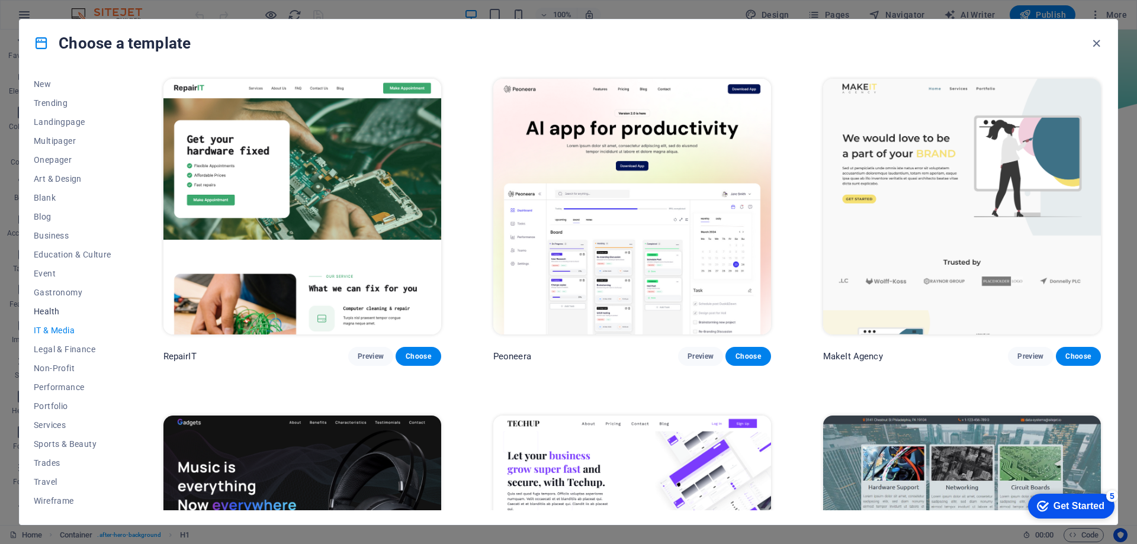
click at [54, 309] on span "Health" at bounding box center [73, 311] width 78 height 9
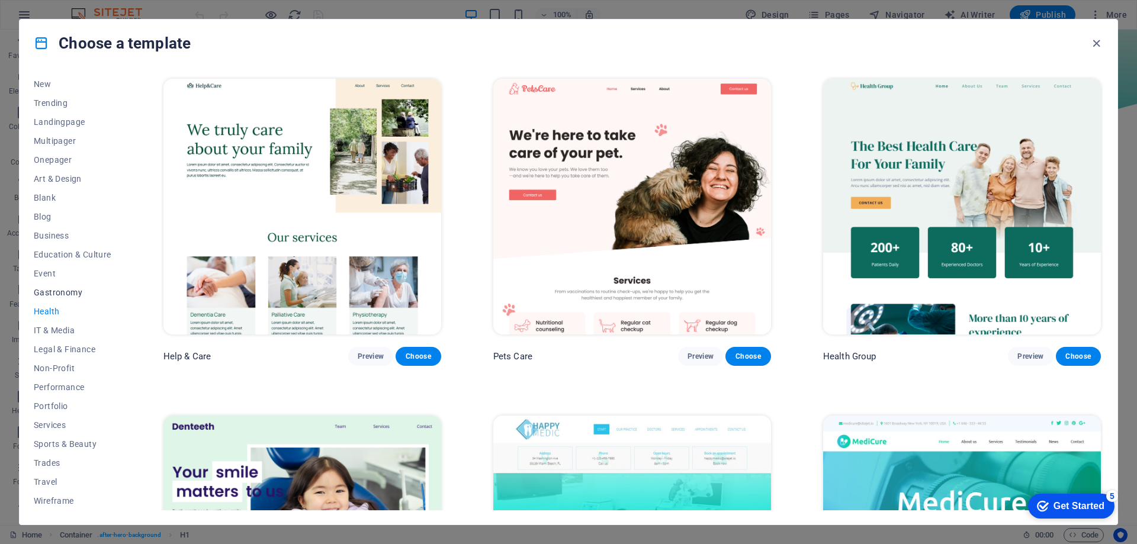
click at [55, 293] on span "Gastronomy" at bounding box center [73, 292] width 78 height 9
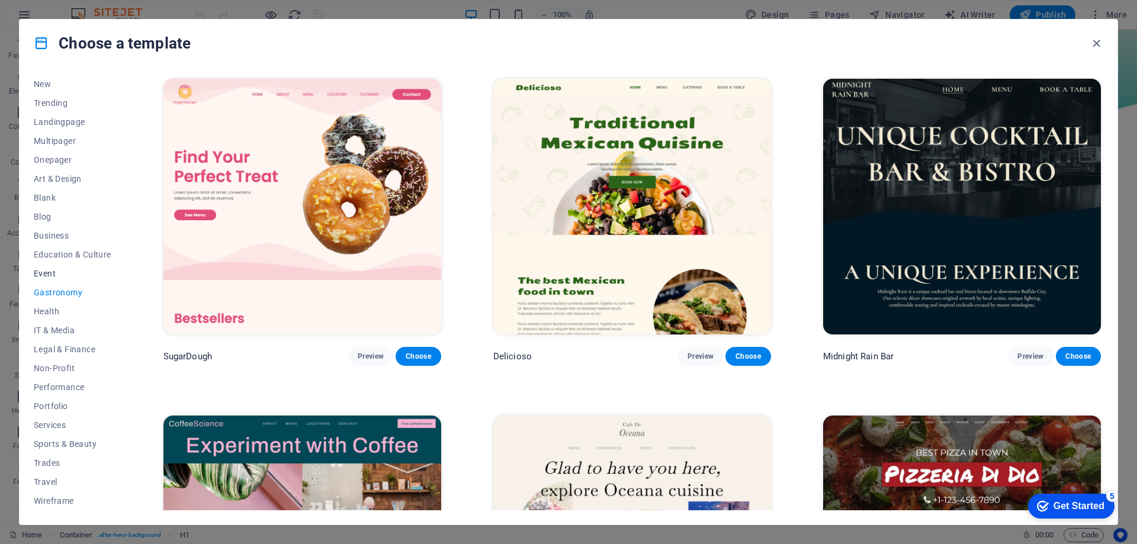
click at [45, 275] on span "Event" at bounding box center [73, 273] width 78 height 9
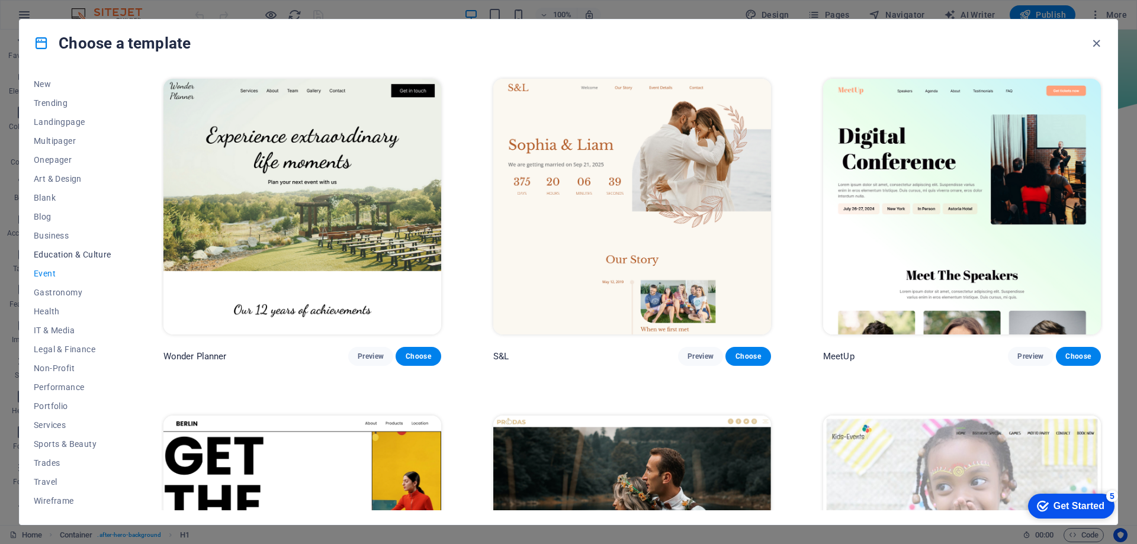
click at [59, 255] on span "Education & Culture" at bounding box center [73, 254] width 78 height 9
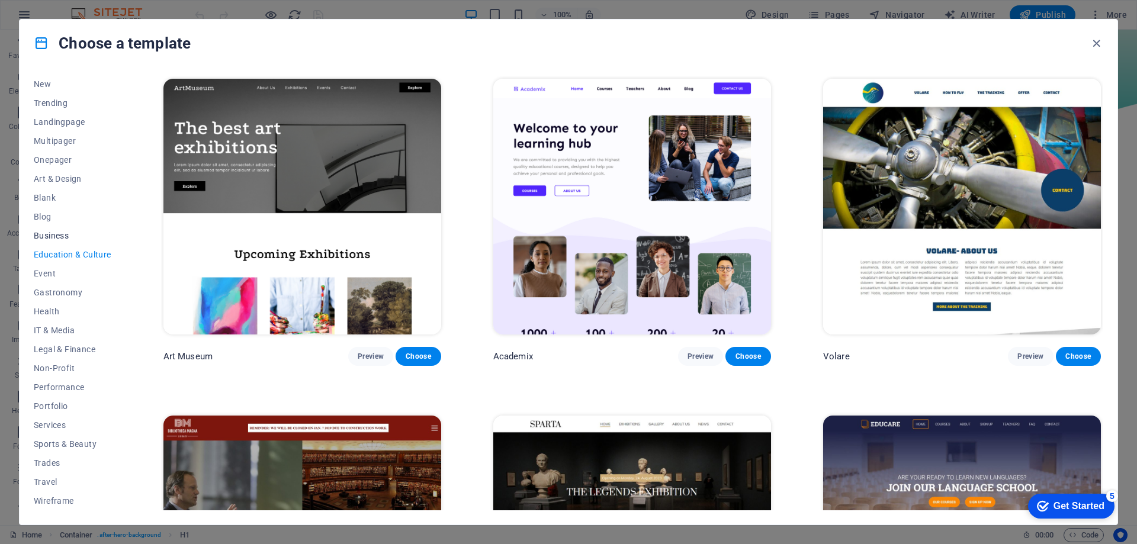
click at [56, 235] on span "Business" at bounding box center [73, 235] width 78 height 9
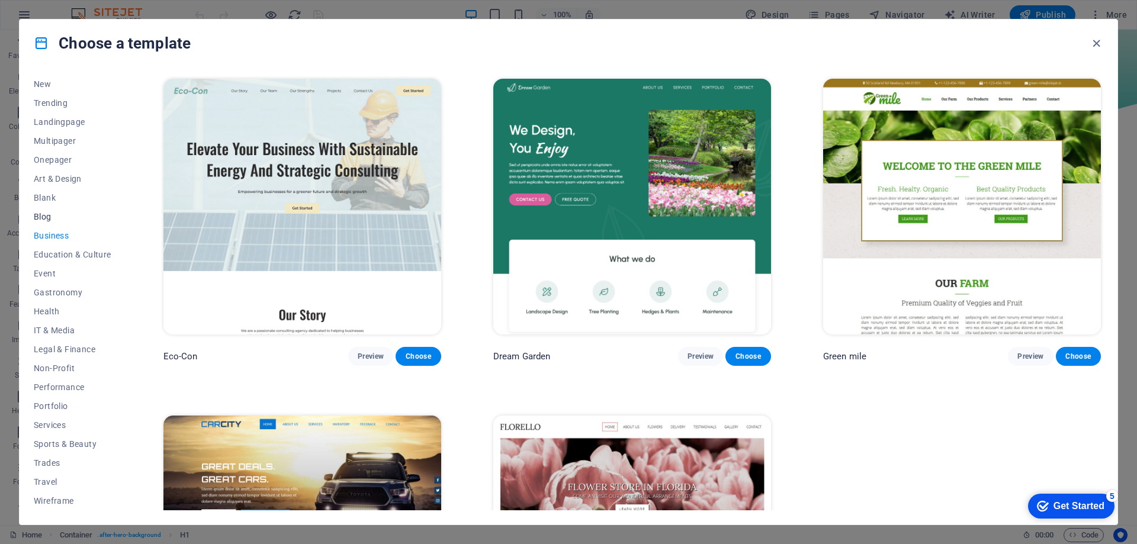
click at [48, 221] on span "Blog" at bounding box center [73, 216] width 78 height 9
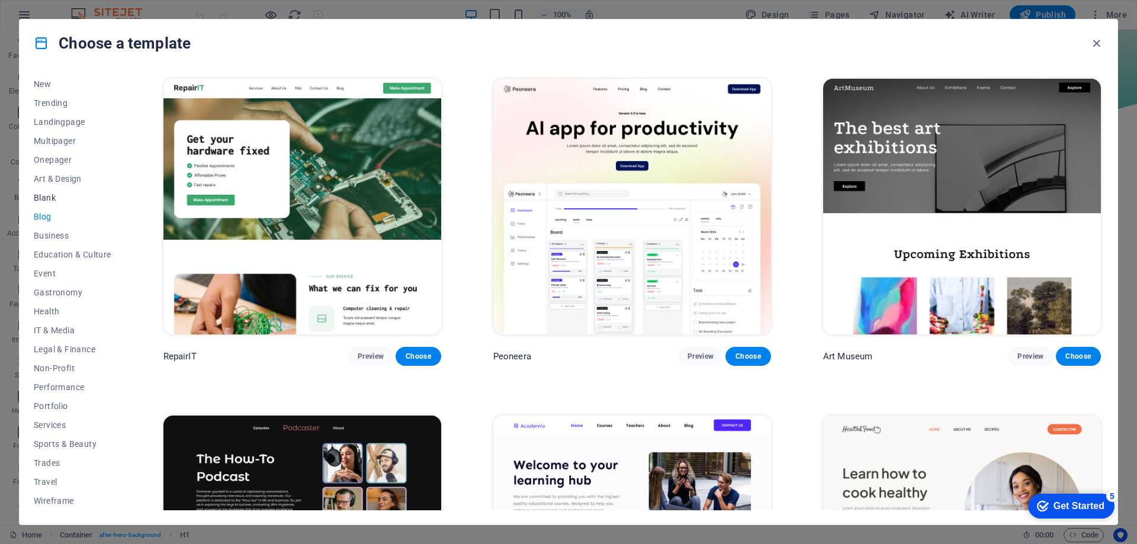
click at [48, 197] on span "Blank" at bounding box center [73, 197] width 78 height 9
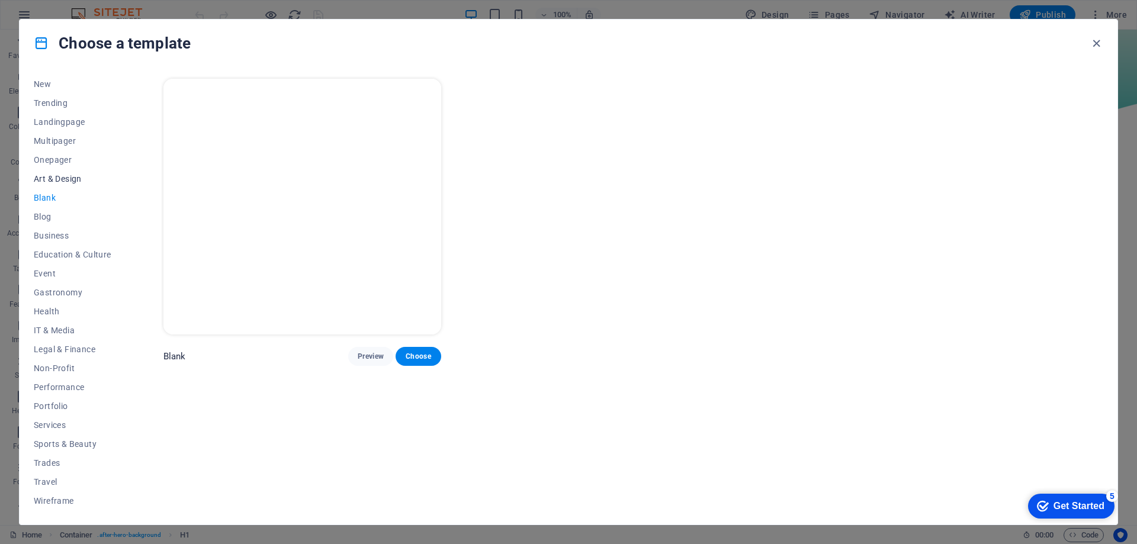
click at [52, 177] on span "Art & Design" at bounding box center [73, 178] width 78 height 9
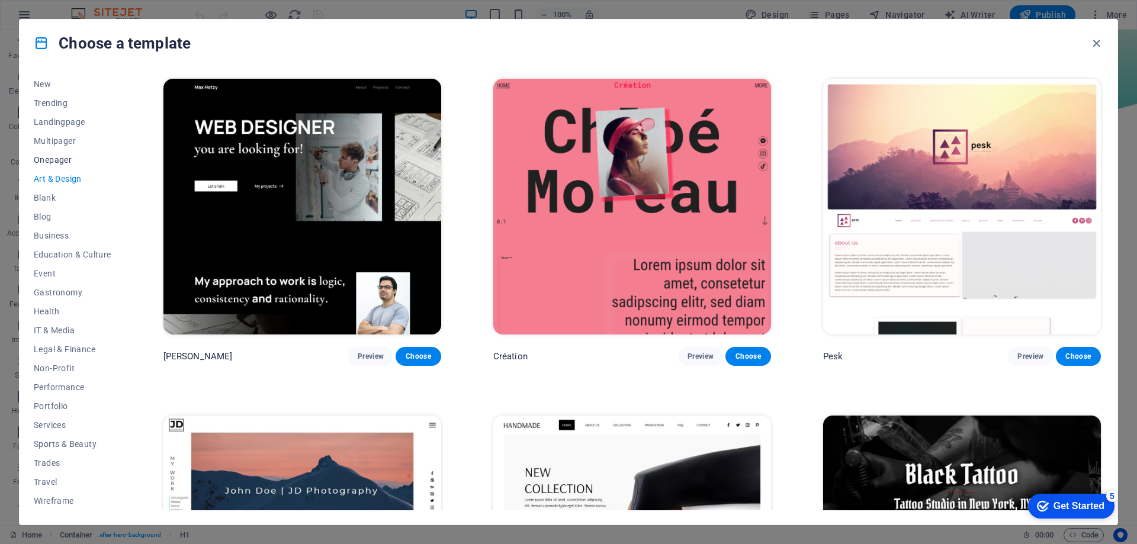
click at [57, 160] on span "Onepager" at bounding box center [73, 159] width 78 height 9
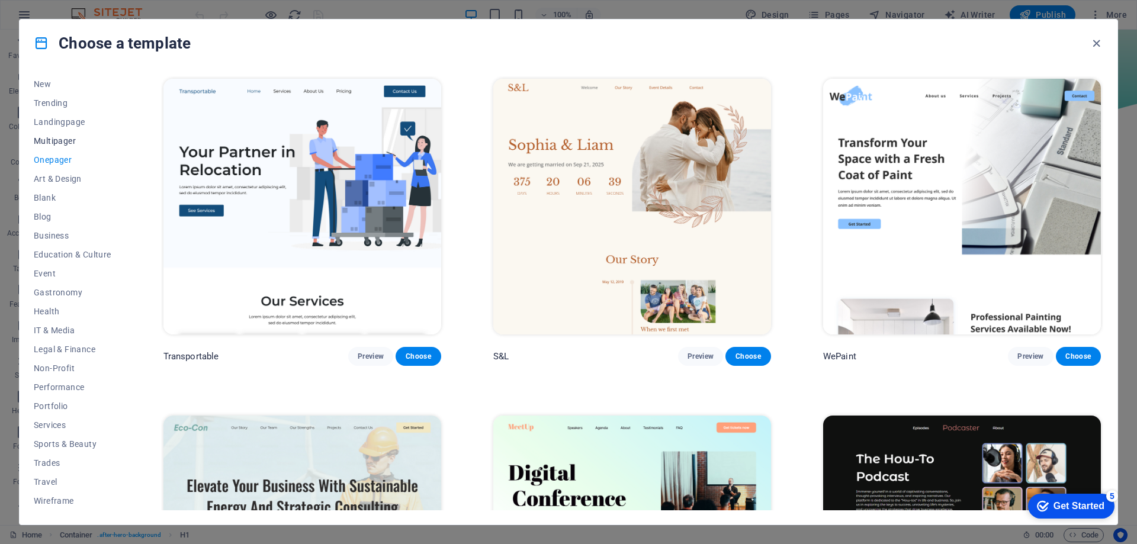
click at [71, 140] on span "Multipager" at bounding box center [73, 140] width 78 height 9
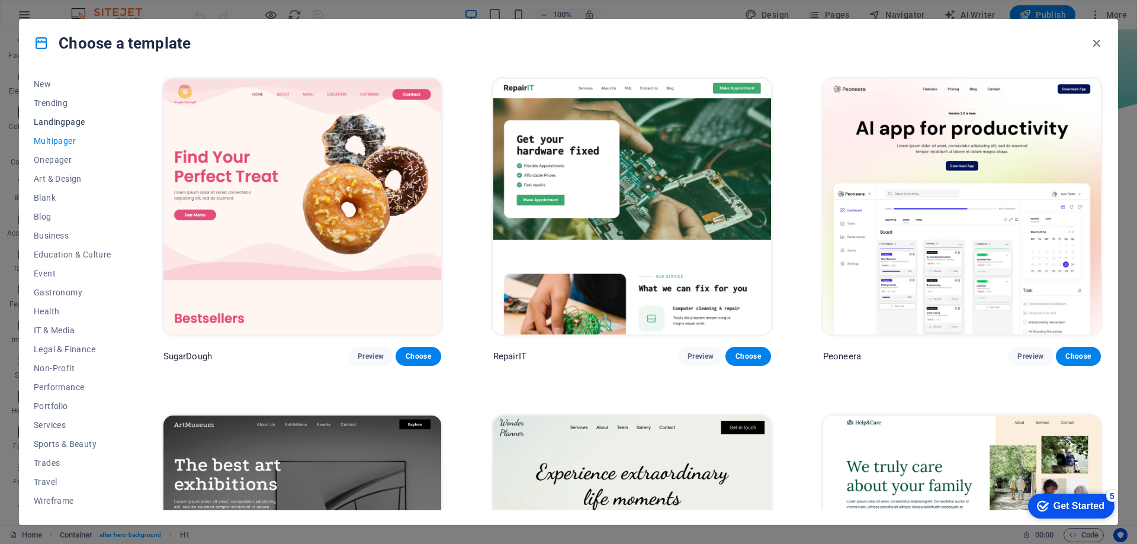
click at [70, 118] on span "Landingpage" at bounding box center [73, 121] width 78 height 9
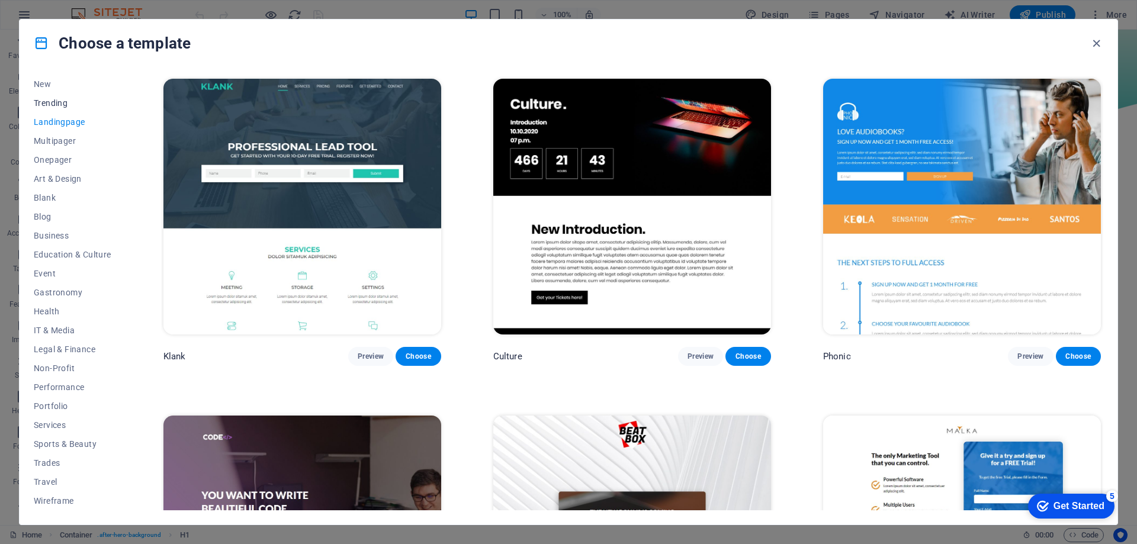
click at [52, 101] on span "Trending" at bounding box center [73, 102] width 78 height 9
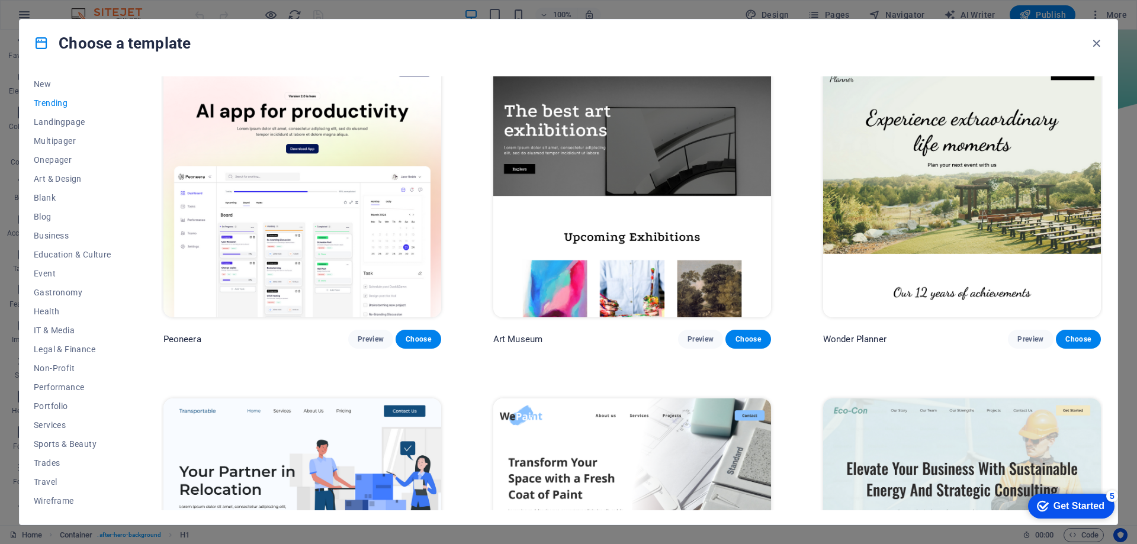
scroll to position [59, 0]
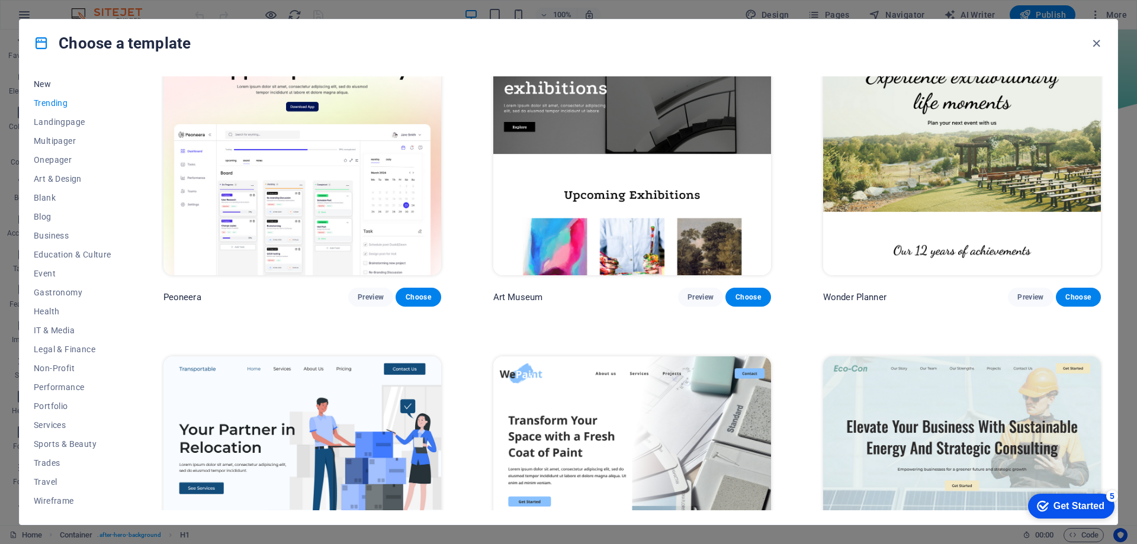
click at [46, 88] on span "New" at bounding box center [73, 83] width 78 height 9
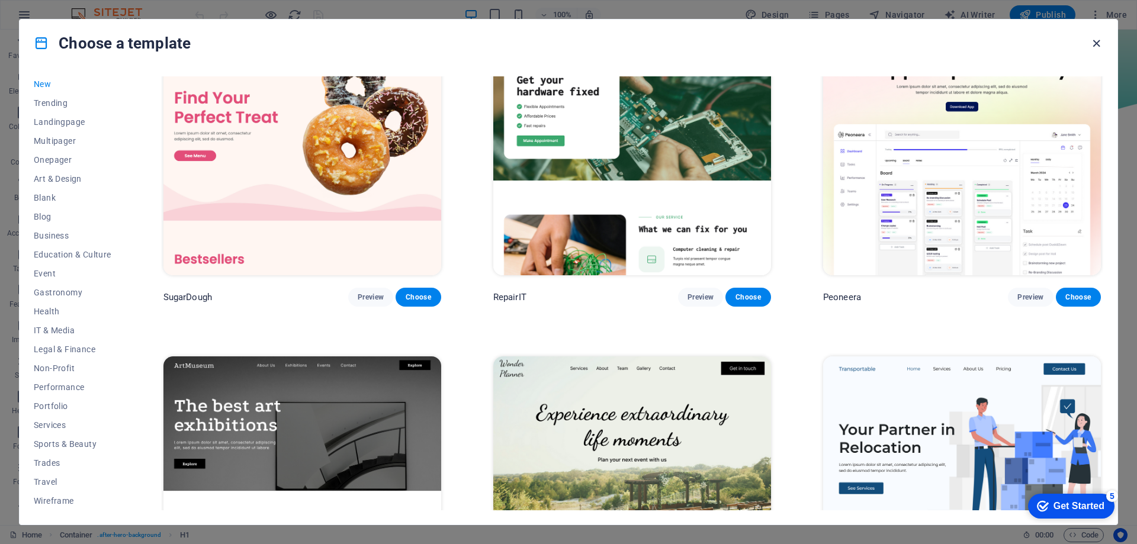
drag, startPoint x: 1096, startPoint y: 41, endPoint x: 1048, endPoint y: 11, distance: 56.4
click at [1096, 41] on icon "button" at bounding box center [1097, 44] width 14 height 14
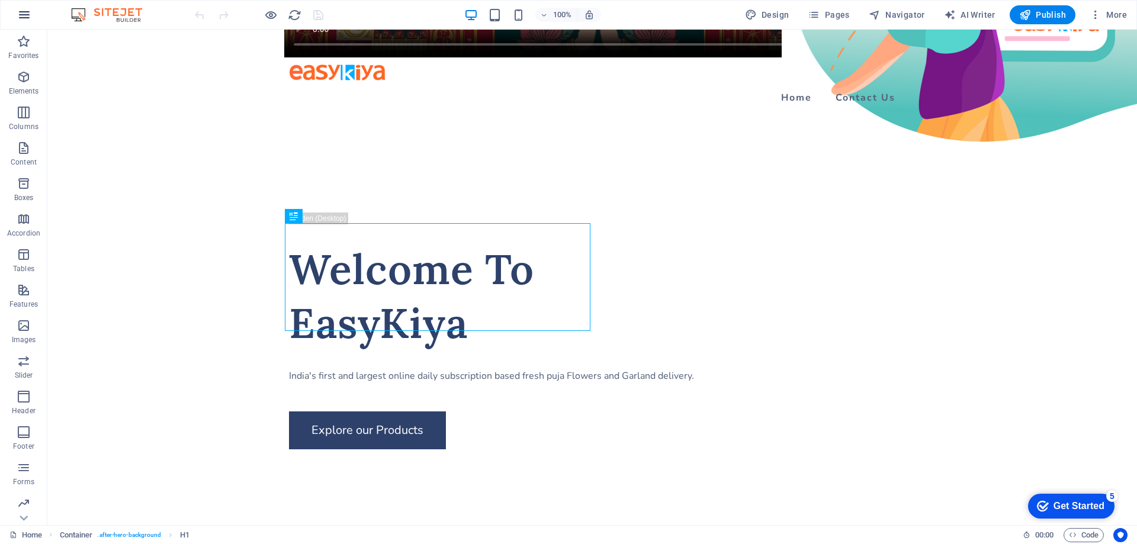
click at [19, 18] on icon "button" at bounding box center [24, 15] width 14 height 14
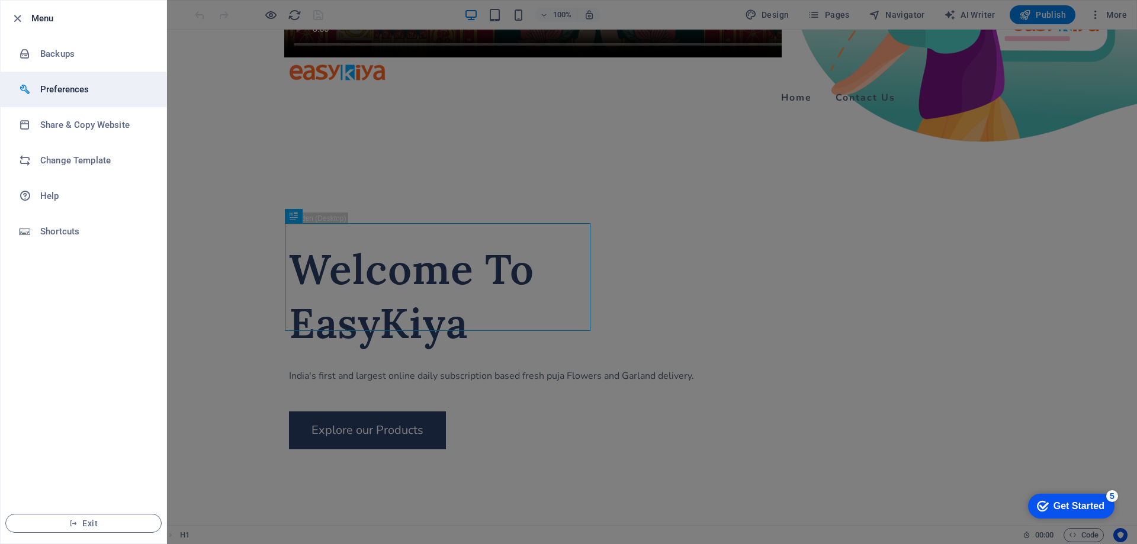
click at [77, 93] on h6 "Preferences" at bounding box center [95, 89] width 110 height 14
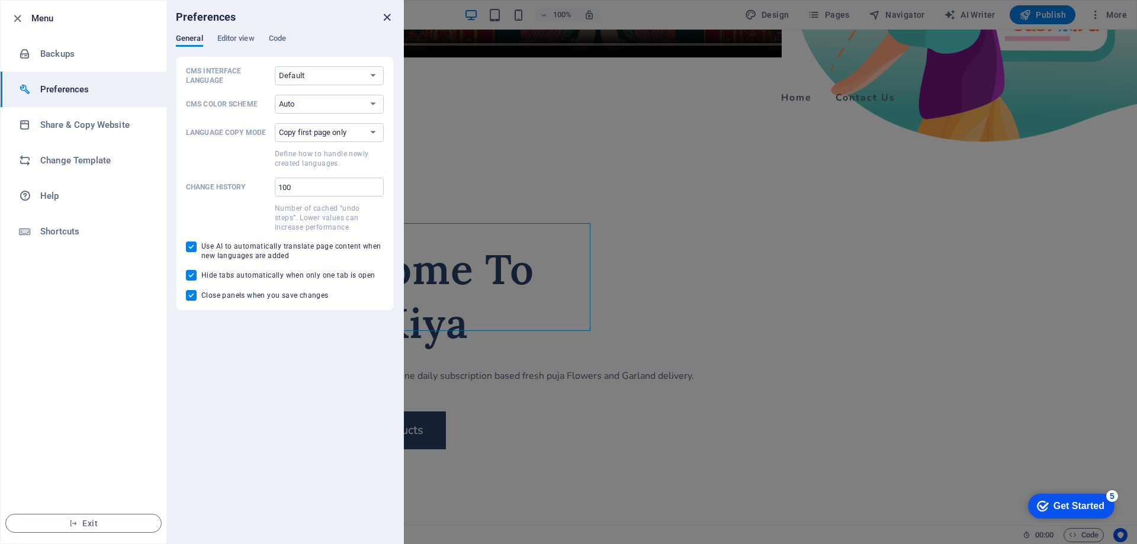
click at [388, 17] on icon "close" at bounding box center [387, 18] width 14 height 14
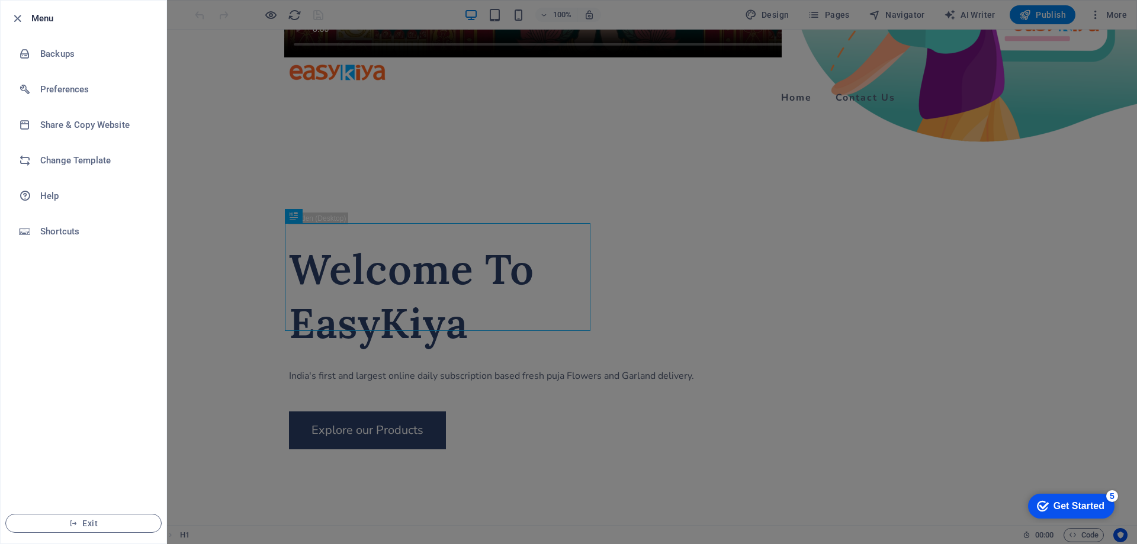
click at [481, 177] on div at bounding box center [568, 272] width 1137 height 544
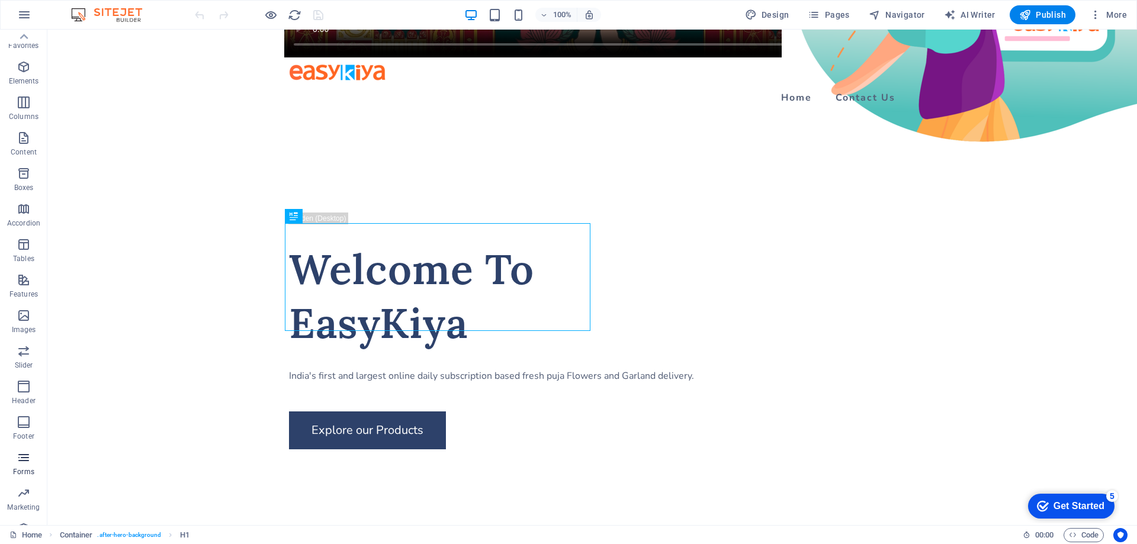
scroll to position [0, 0]
click at [27, 14] on icon "button" at bounding box center [24, 15] width 14 height 14
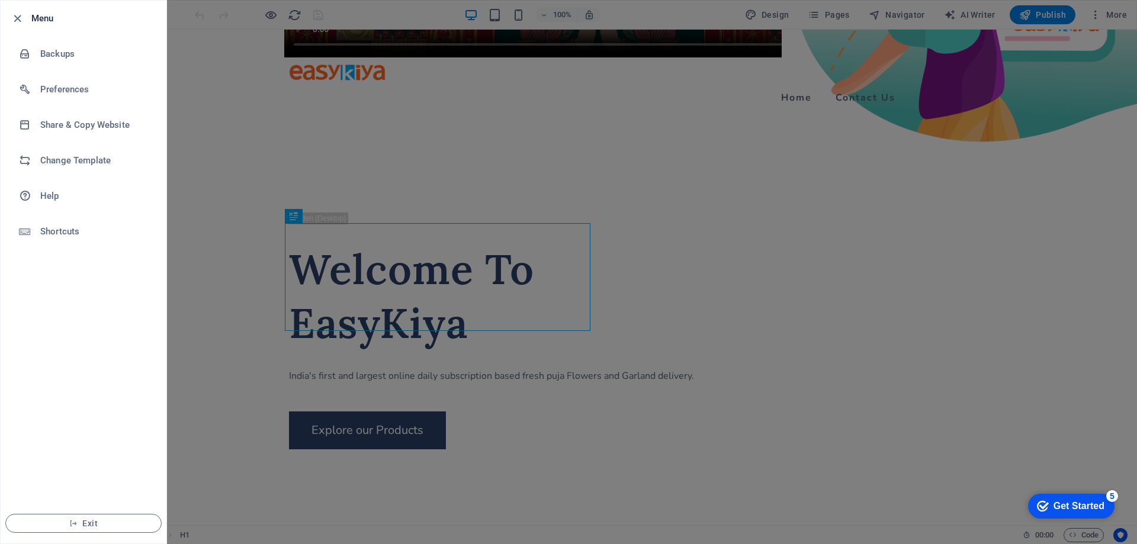
click at [221, 126] on div at bounding box center [568, 272] width 1137 height 544
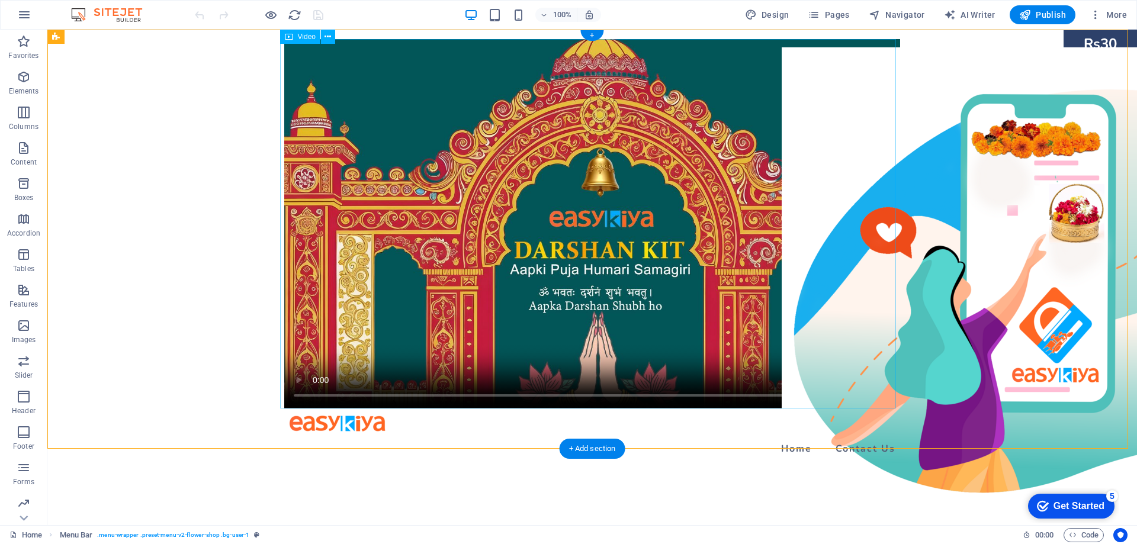
click at [579, 172] on figure at bounding box center [592, 224] width 616 height 370
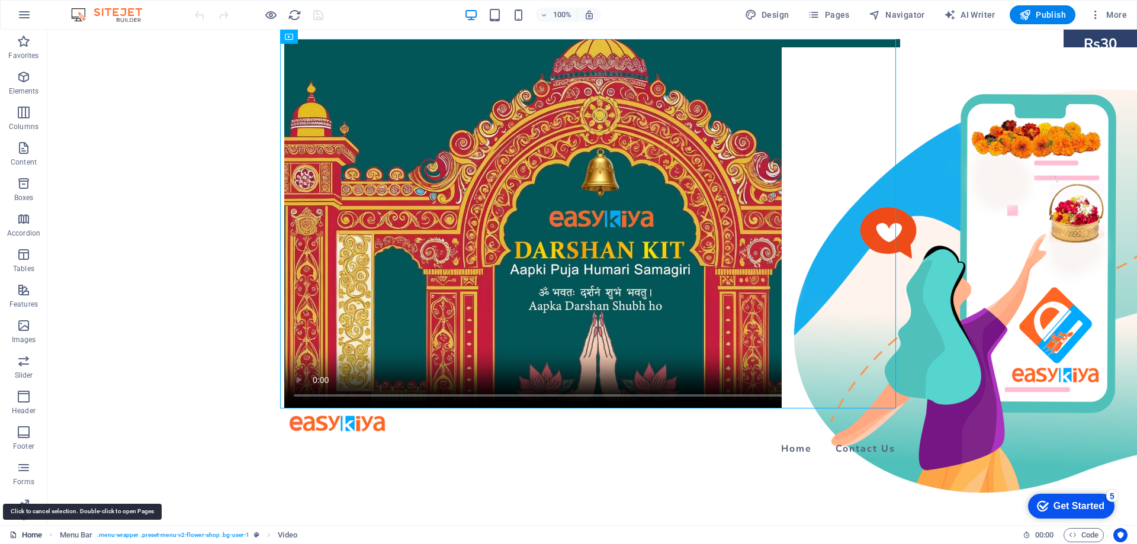
click at [23, 529] on link "Home" at bounding box center [25, 535] width 33 height 14
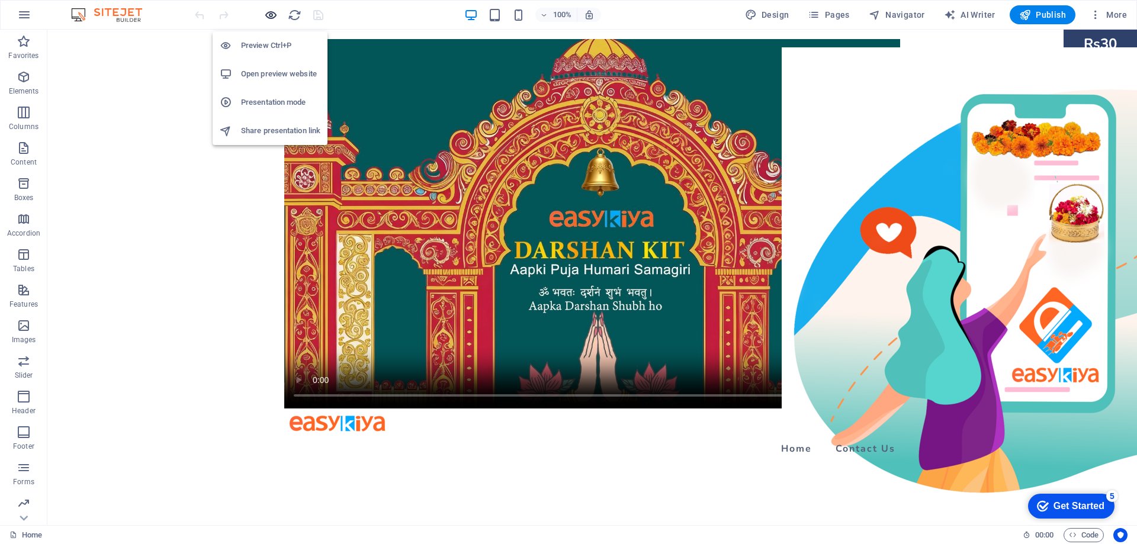
click at [272, 16] on icon "button" at bounding box center [271, 15] width 14 height 14
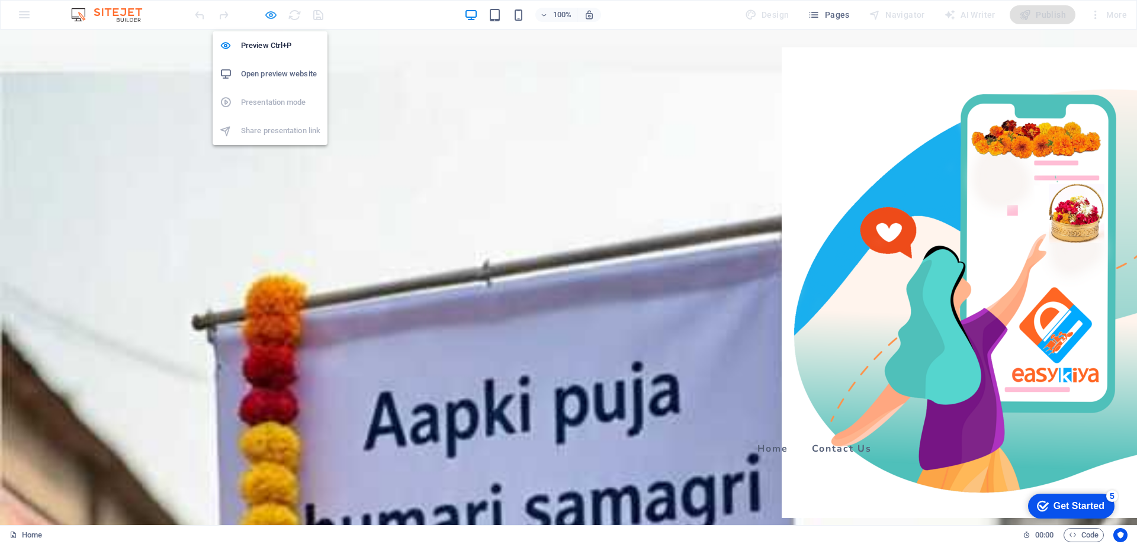
click at [272, 16] on icon "button" at bounding box center [271, 15] width 14 height 14
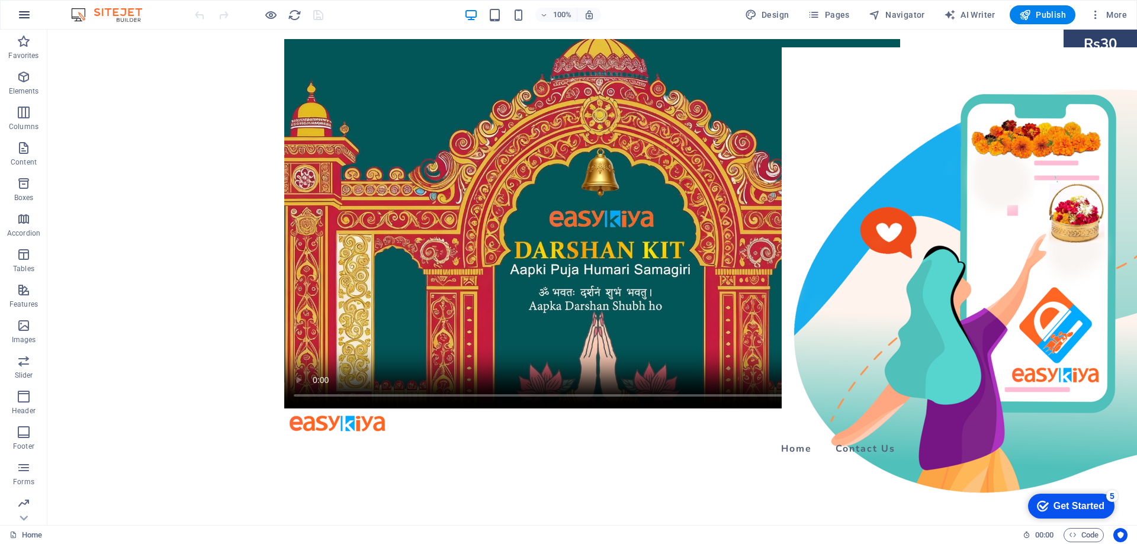
click at [21, 21] on icon "button" at bounding box center [24, 15] width 14 height 14
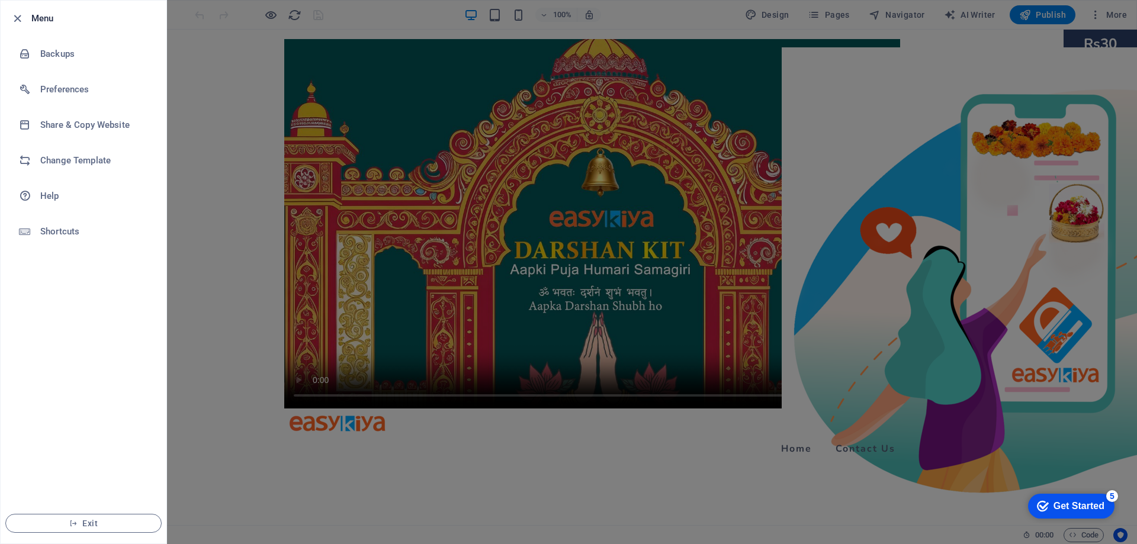
click at [194, 268] on div at bounding box center [568, 272] width 1137 height 544
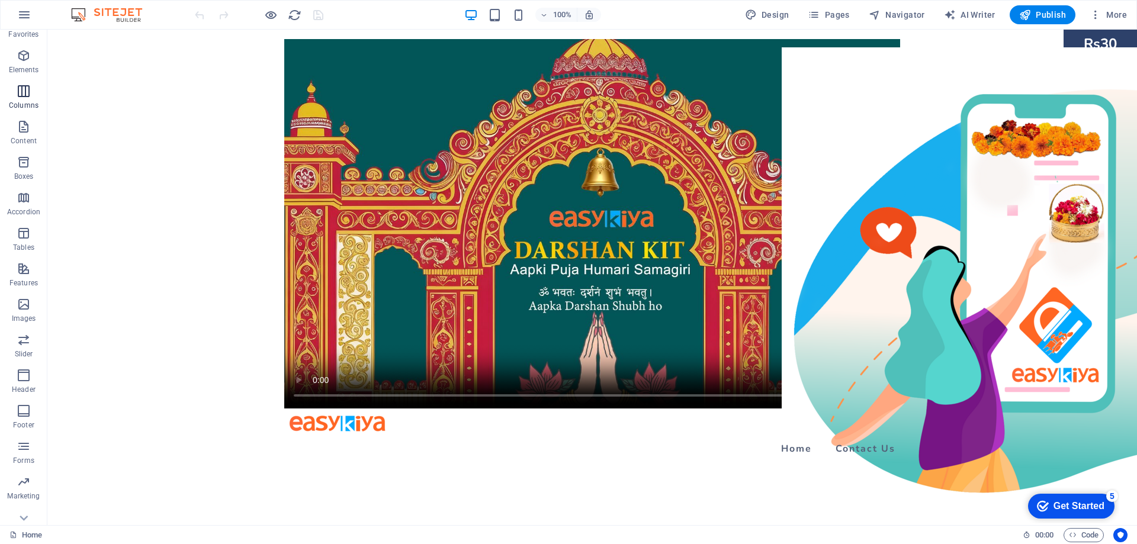
scroll to position [37, 0]
click at [25, 50] on p "Elements" at bounding box center [24, 53] width 30 height 9
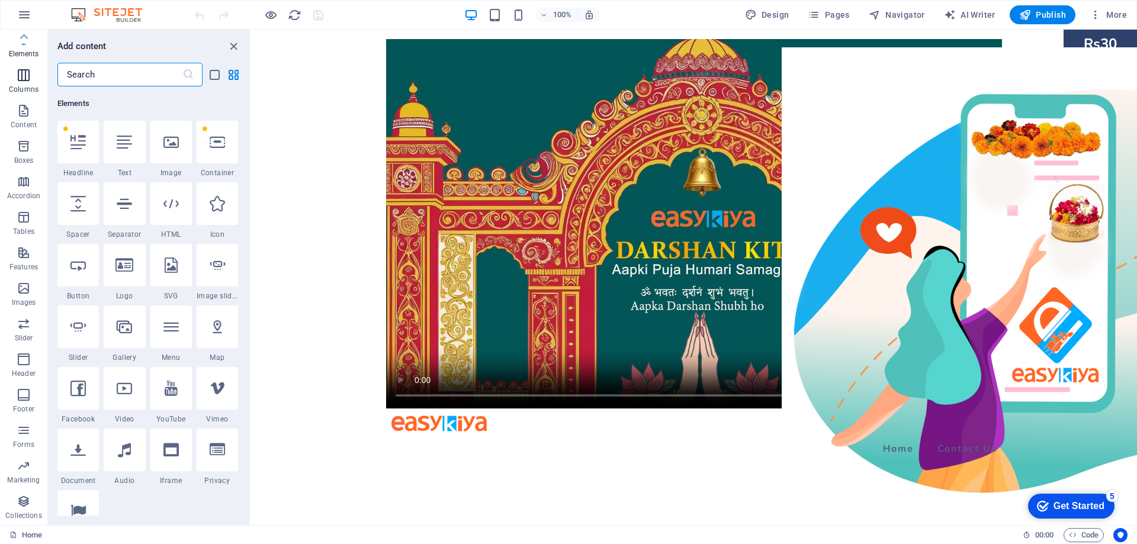
scroll to position [126, 0]
click at [1039, 278] on div "Home Contact Us" at bounding box center [694, 249] width 886 height 438
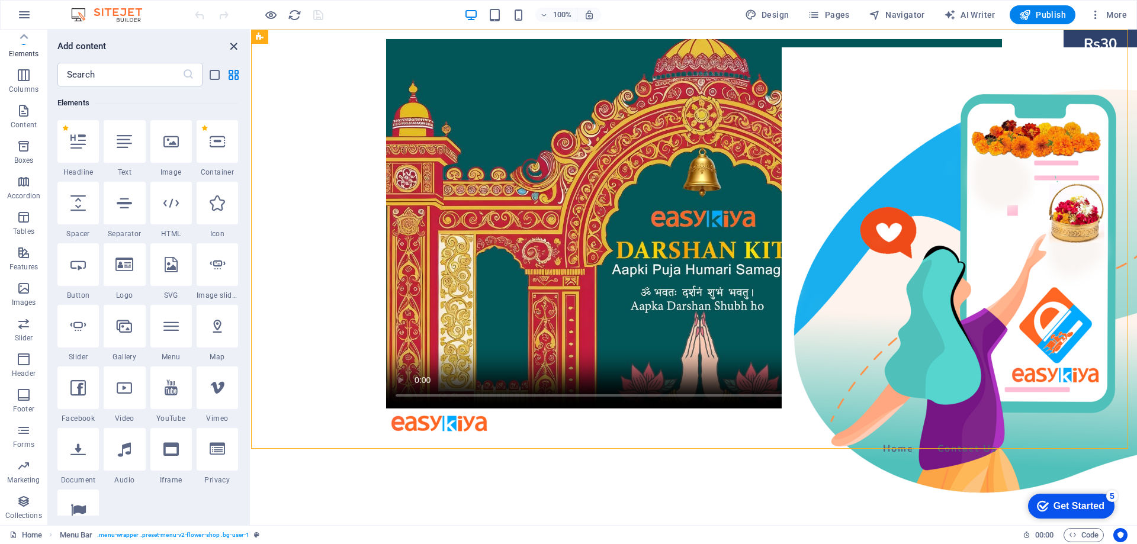
click at [237, 44] on icon "close panel" at bounding box center [234, 47] width 14 height 14
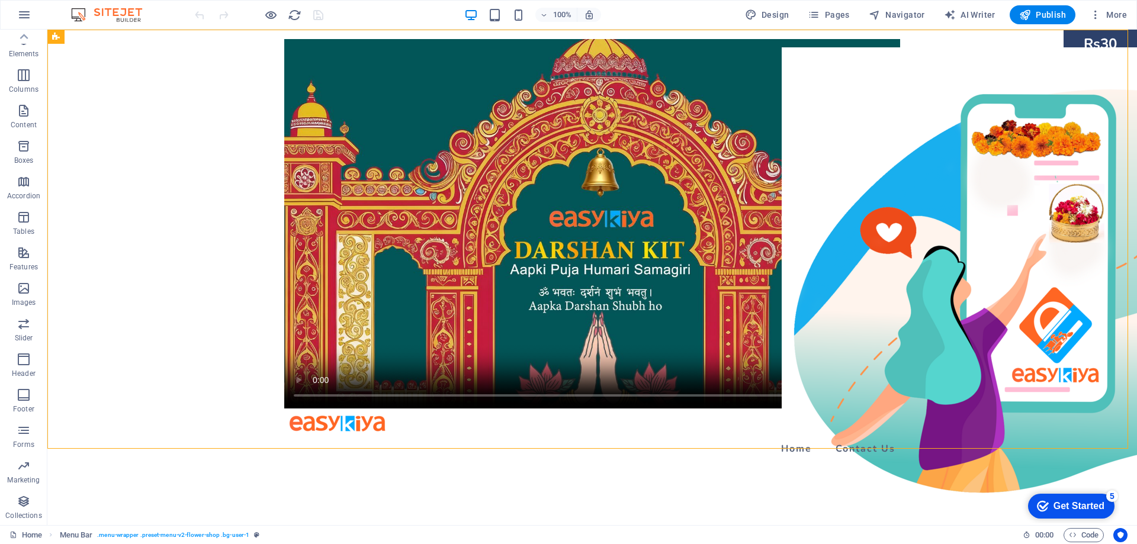
click at [81, 14] on img at bounding box center [112, 15] width 89 height 14
click at [23, 18] on icon "button" at bounding box center [24, 15] width 14 height 14
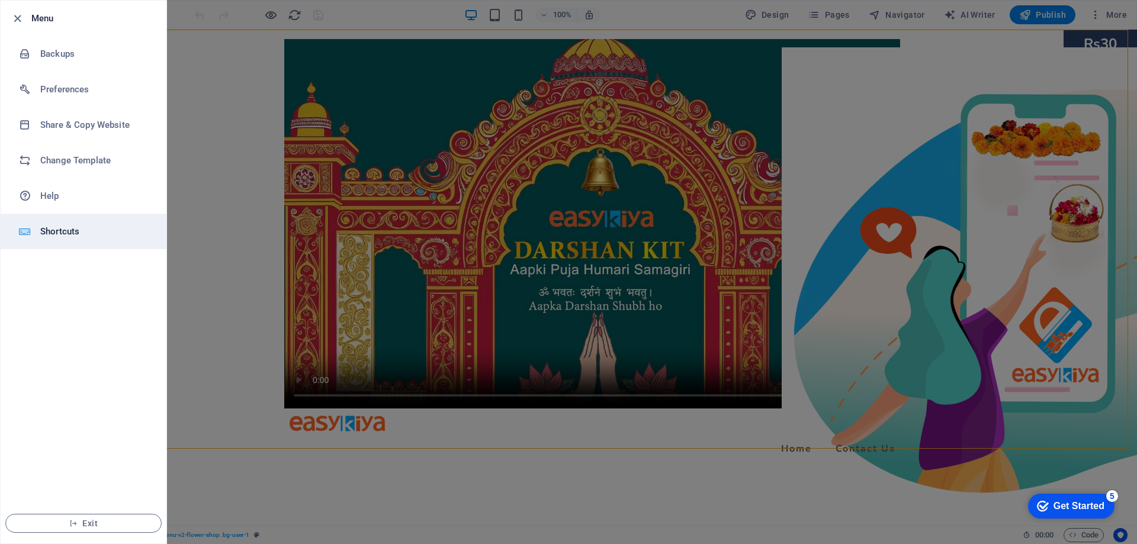
click at [65, 226] on h6 "Shortcuts" at bounding box center [95, 231] width 110 height 14
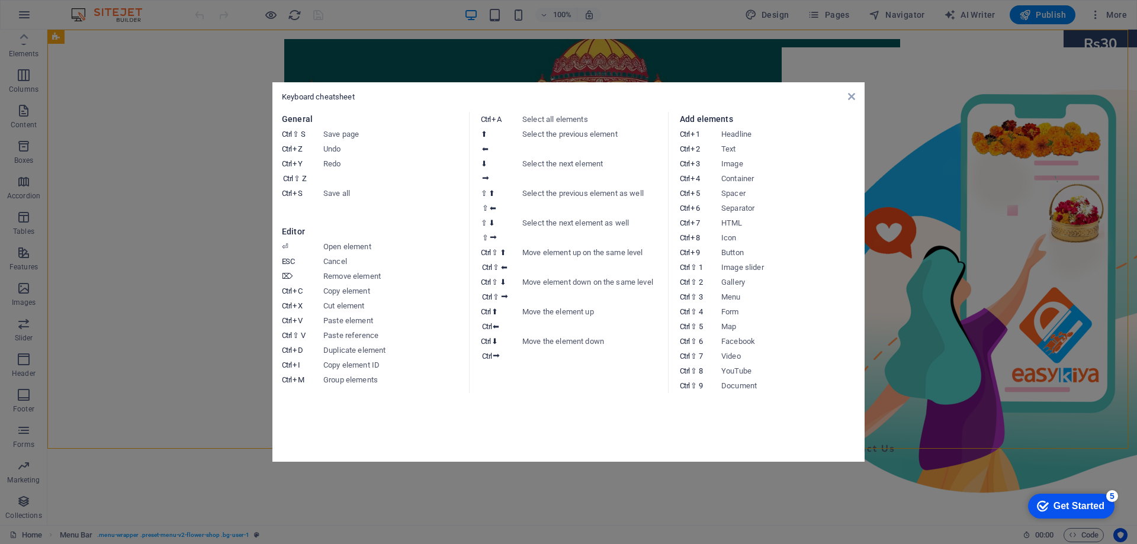
click at [141, 236] on aside "Keyboard cheatsheet General Ctrl ⇧ S Save page Ctrl Z Undo Ctrl Y Ctrl ⇧ Z Redo…" at bounding box center [568, 272] width 1137 height 544
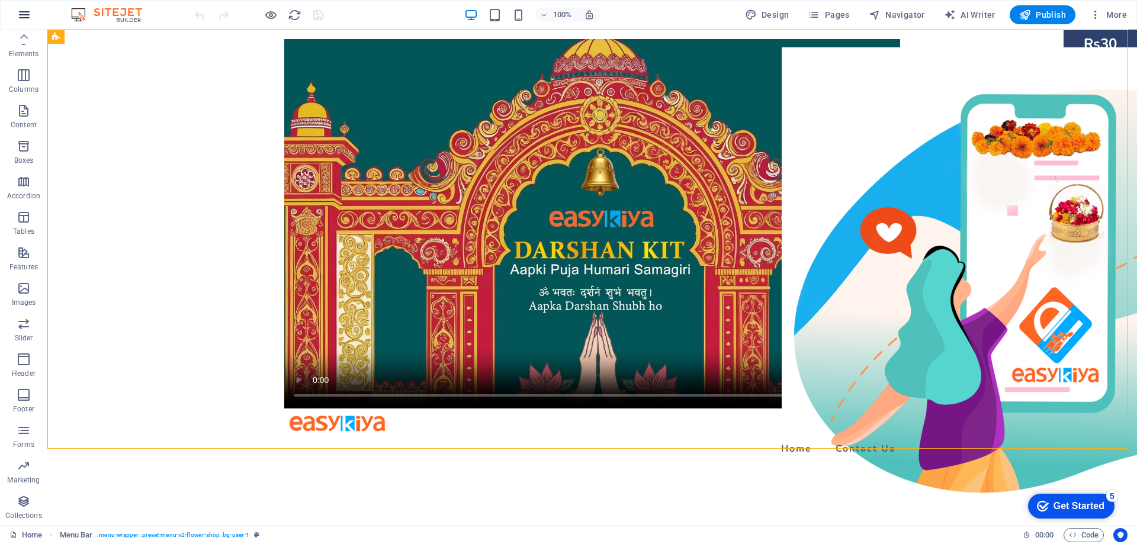
click at [23, 8] on icon "button" at bounding box center [24, 15] width 14 height 14
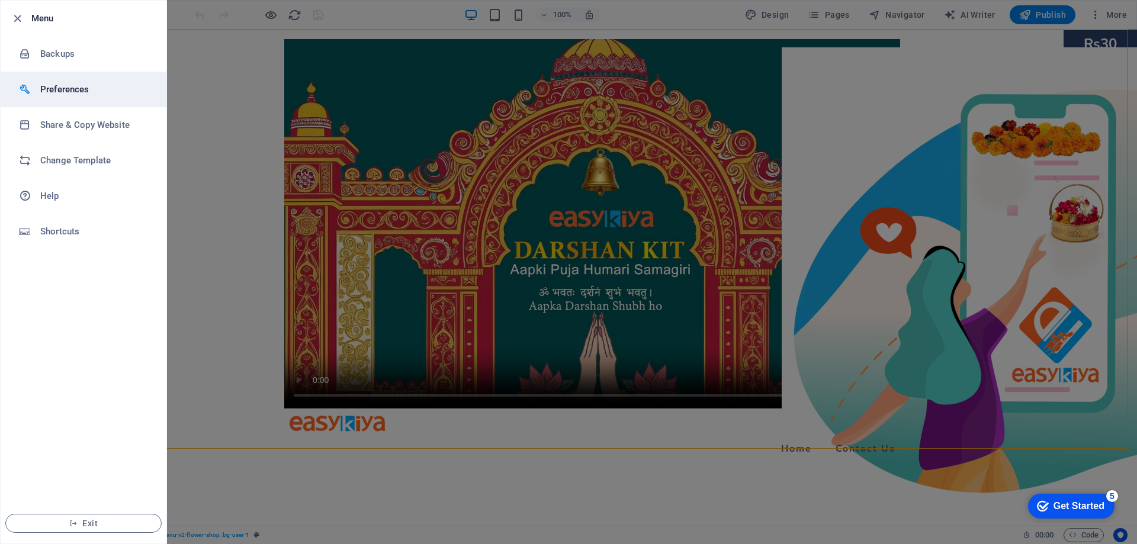
click at [75, 93] on h6 "Preferences" at bounding box center [95, 89] width 110 height 14
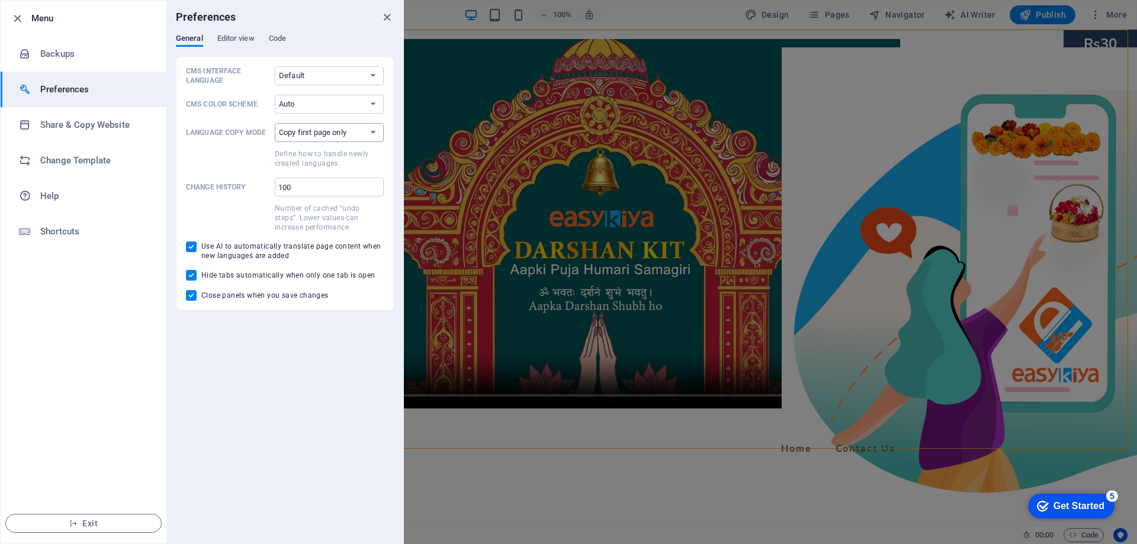
click at [341, 140] on select "Copy first page only Copy all pages" at bounding box center [329, 132] width 109 height 19
click at [341, 139] on select "Copy first page only Copy all pages" at bounding box center [329, 132] width 109 height 19
click at [15, 16] on icon "button" at bounding box center [18, 19] width 14 height 14
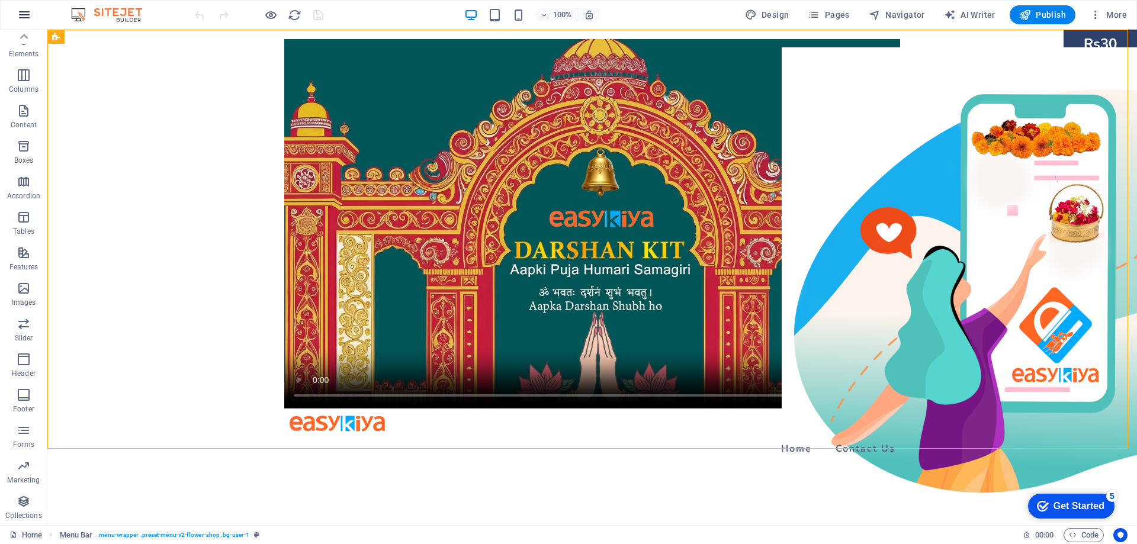
click at [25, 20] on icon "button" at bounding box center [24, 15] width 14 height 14
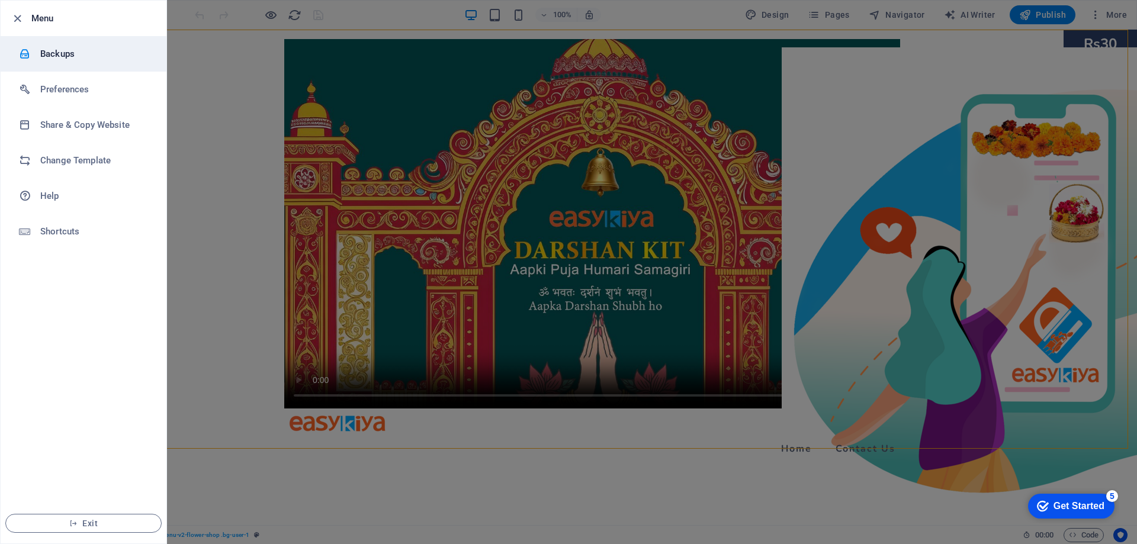
click at [48, 50] on h6 "Backups" at bounding box center [95, 54] width 110 height 14
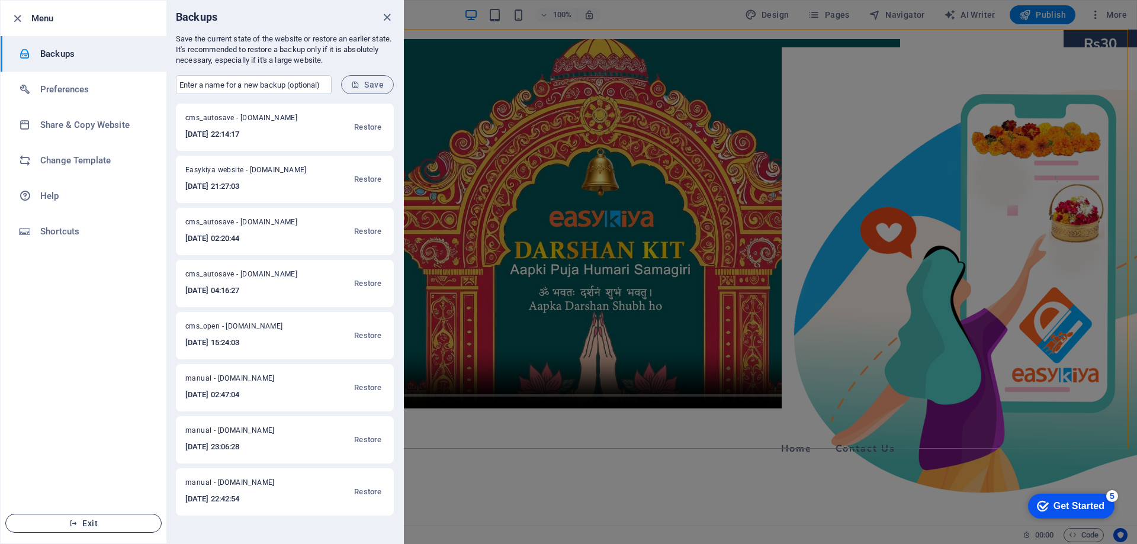
click at [93, 522] on span "Exit" at bounding box center [83, 523] width 136 height 9
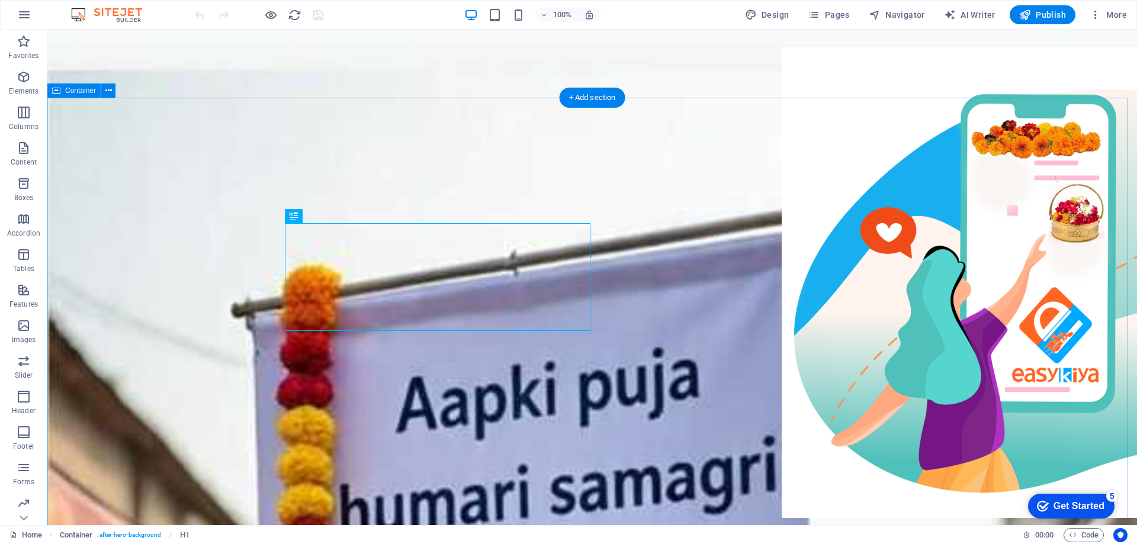
scroll to position [351, 0]
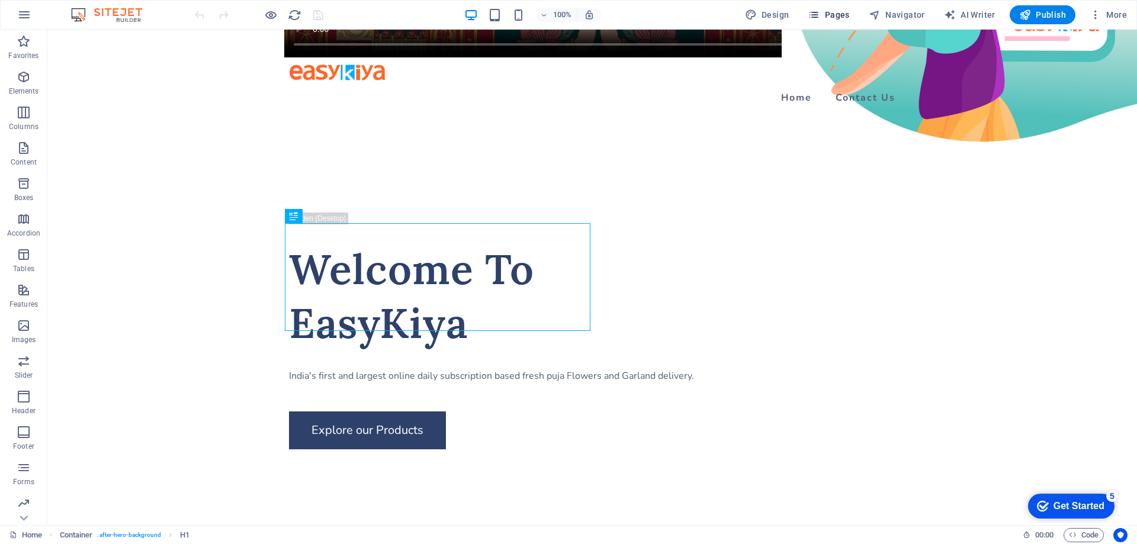
drag, startPoint x: 121, startPoint y: 15, endPoint x: 820, endPoint y: 13, distance: 698.8
click at [820, 13] on icon "button" at bounding box center [814, 15] width 12 height 12
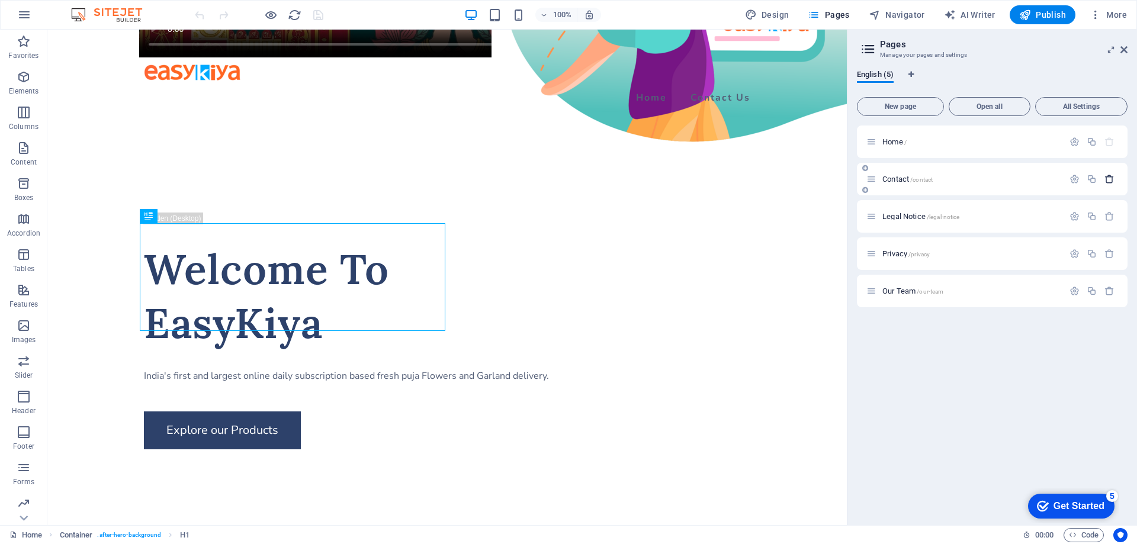
click at [1110, 181] on icon "button" at bounding box center [1109, 179] width 10 height 10
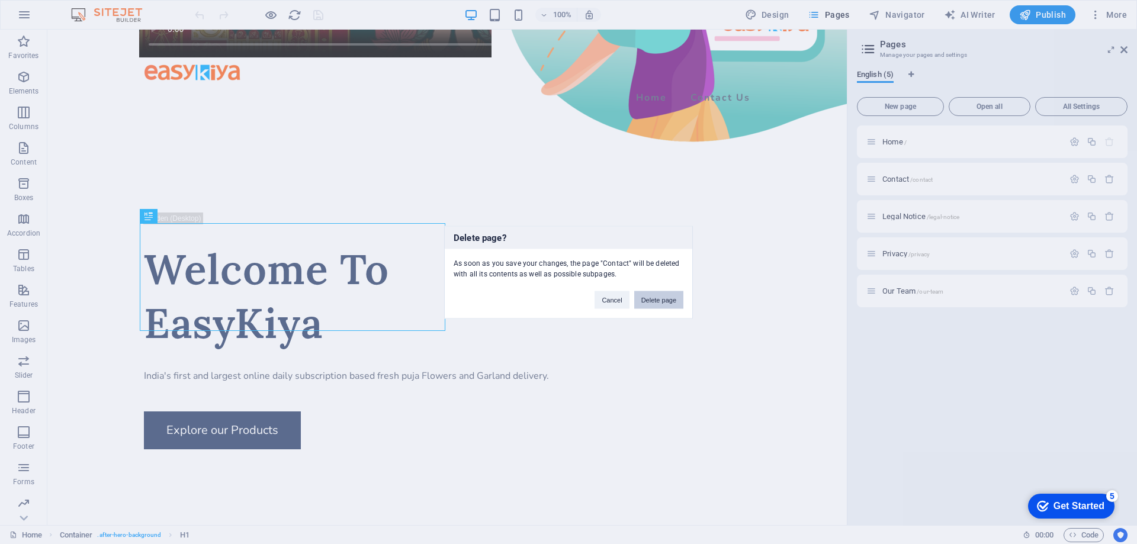
click at [669, 297] on button "Delete page" at bounding box center [658, 300] width 49 height 18
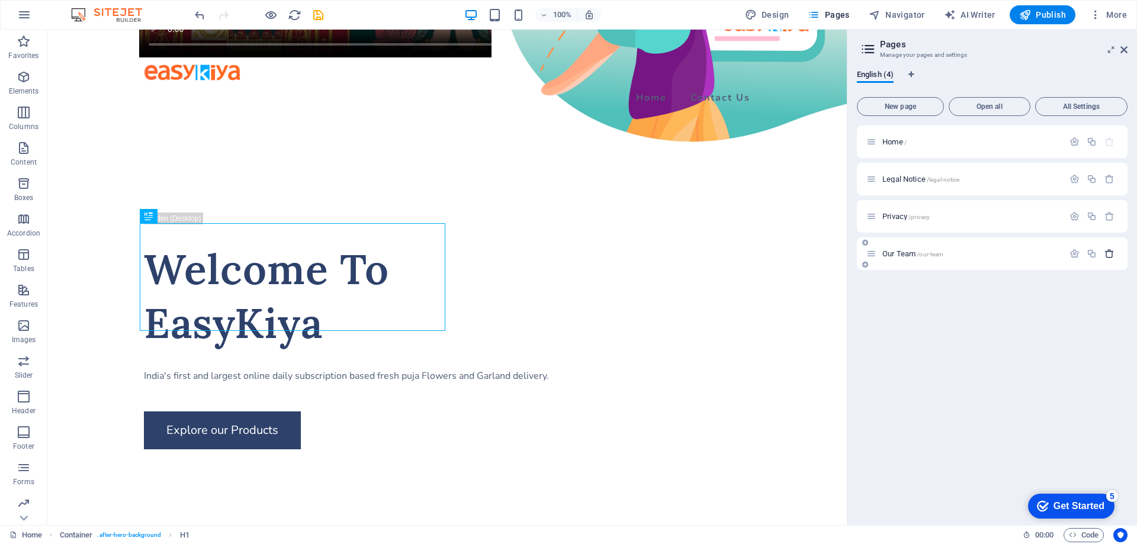
click at [1108, 253] on icon "button" at bounding box center [1109, 254] width 10 height 10
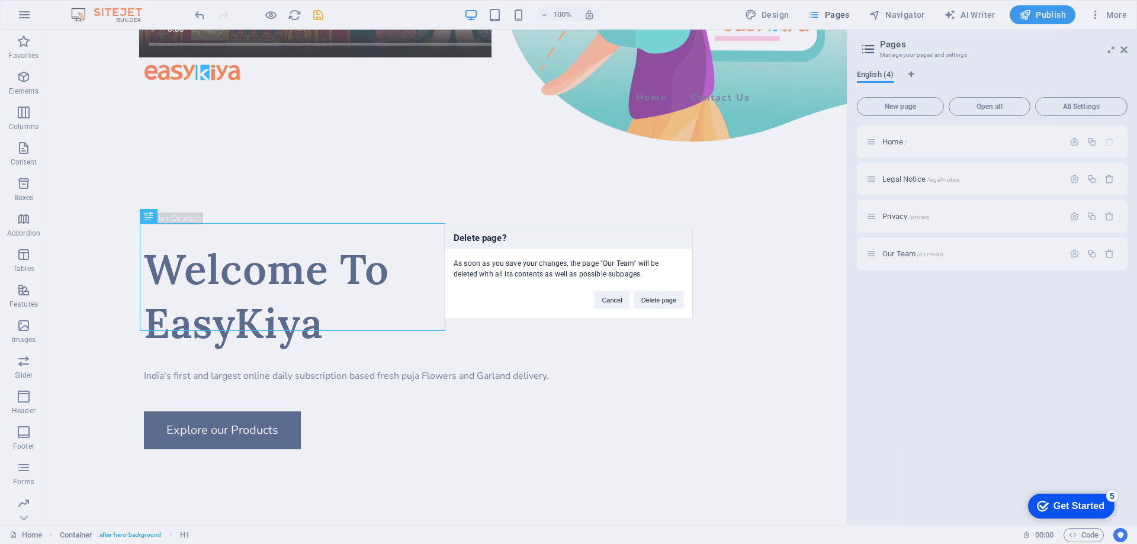
click at [1087, 355] on div "Delete page? As soon as you save your changes, the page "Our Team" will be dele…" at bounding box center [568, 272] width 1137 height 544
click at [657, 301] on button "Delete page" at bounding box center [658, 300] width 49 height 18
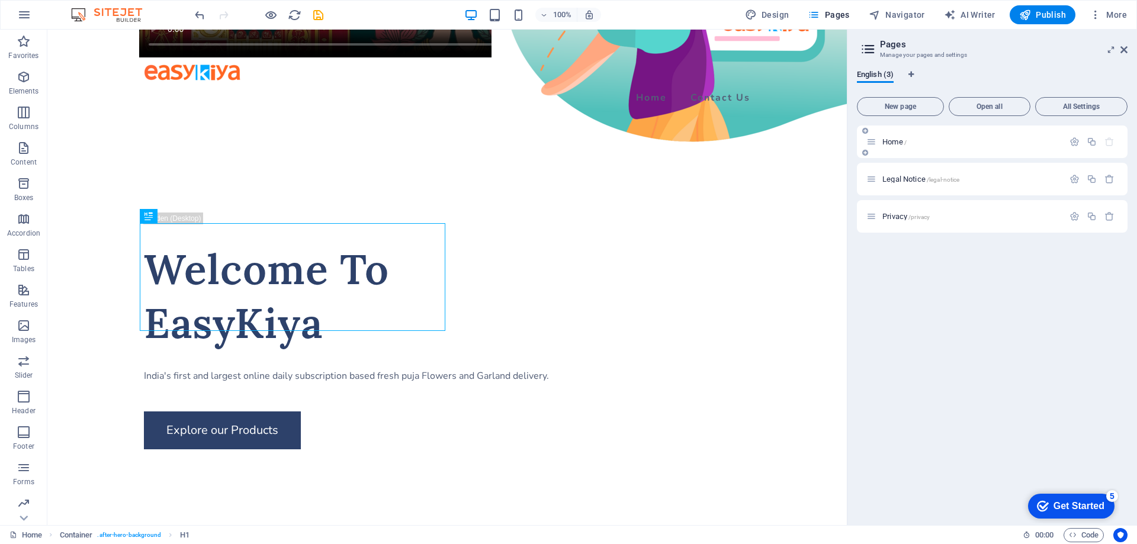
click at [1007, 147] on div "Home /" at bounding box center [964, 142] width 197 height 14
click at [1110, 143] on icon "button" at bounding box center [1109, 142] width 10 height 10
click at [203, 17] on icon "undo" at bounding box center [200, 15] width 14 height 14
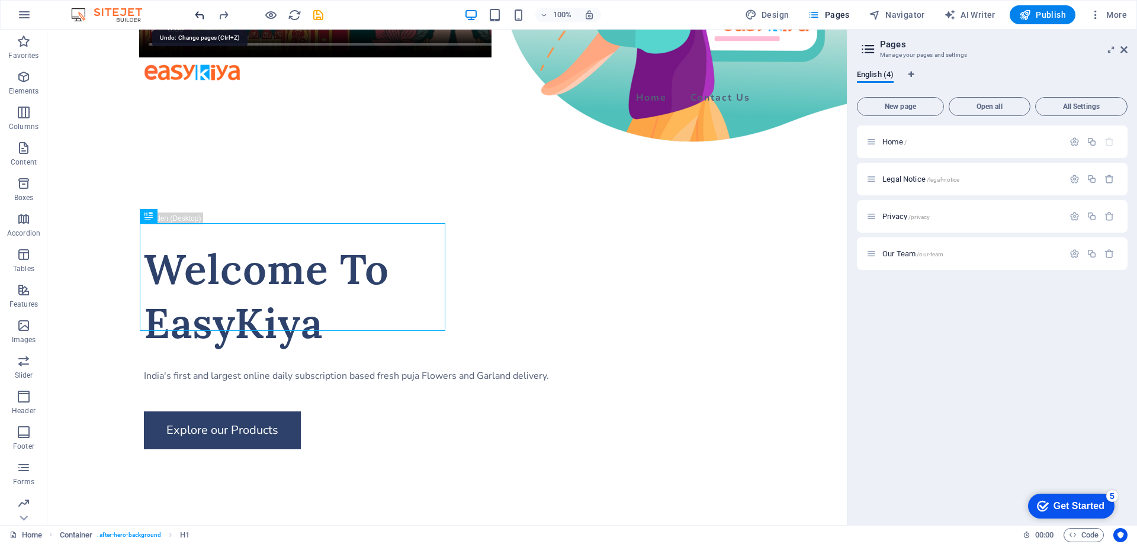
click at [203, 17] on icon "undo" at bounding box center [200, 15] width 14 height 14
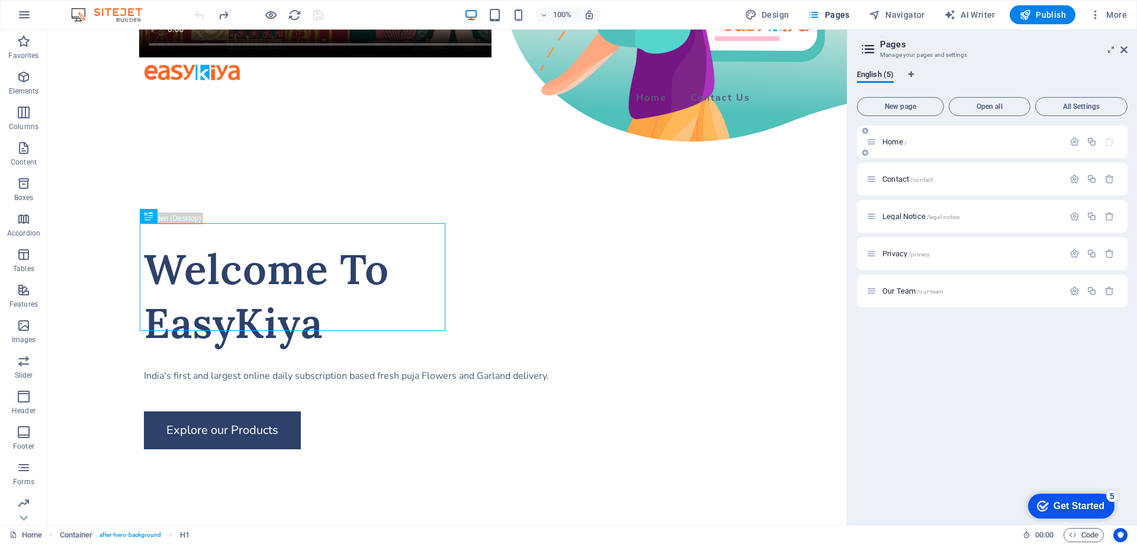
click at [914, 139] on p "Home /" at bounding box center [971, 142] width 178 height 8
click at [1123, 53] on icon at bounding box center [1123, 49] width 7 height 9
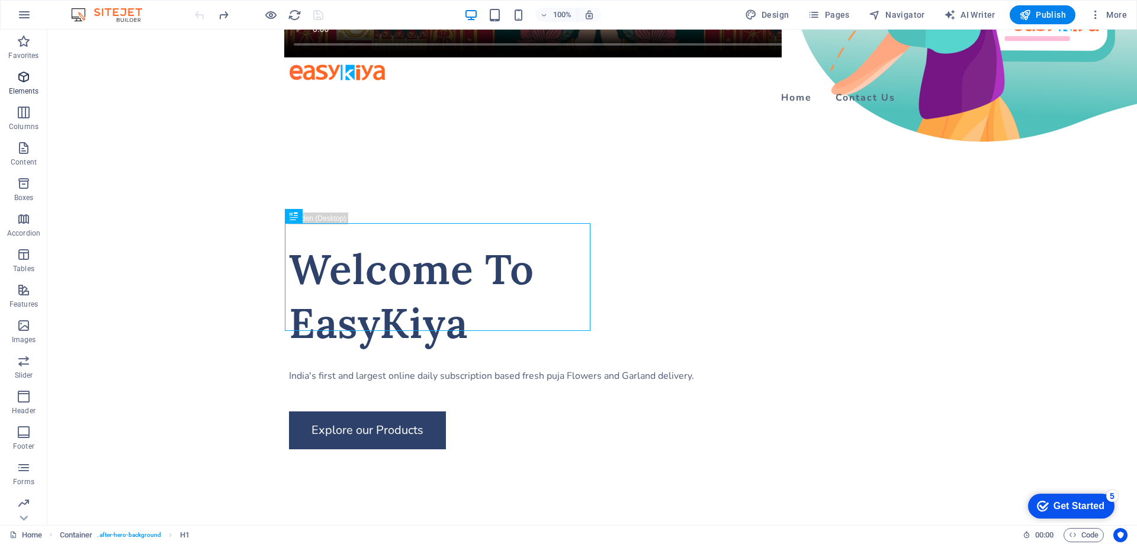
click at [21, 90] on p "Elements" at bounding box center [24, 90] width 30 height 9
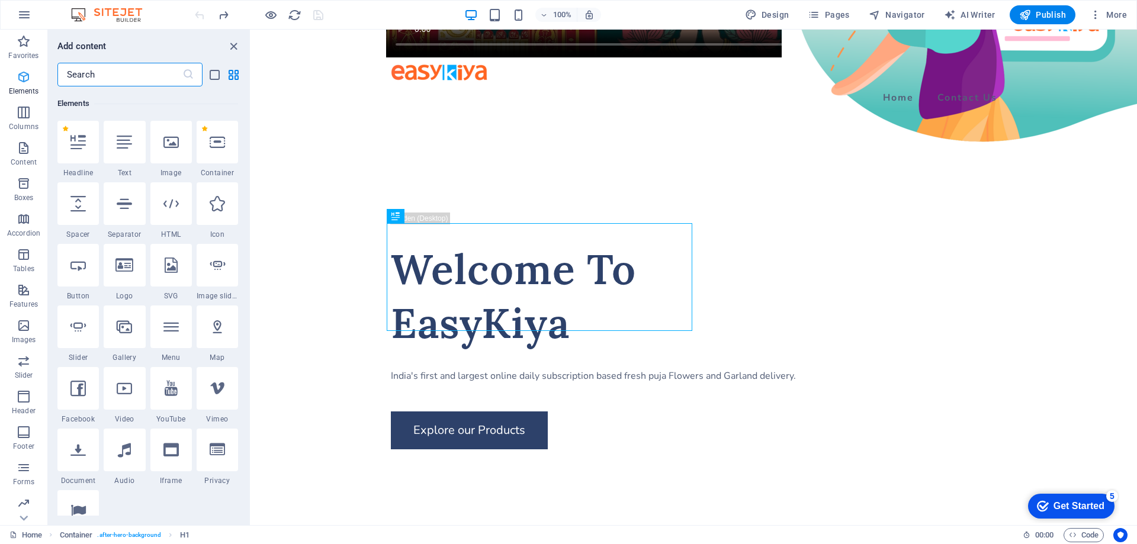
scroll to position [126, 0]
click at [232, 49] on icon "close panel" at bounding box center [234, 47] width 14 height 14
